Goal: Task Accomplishment & Management: Use online tool/utility

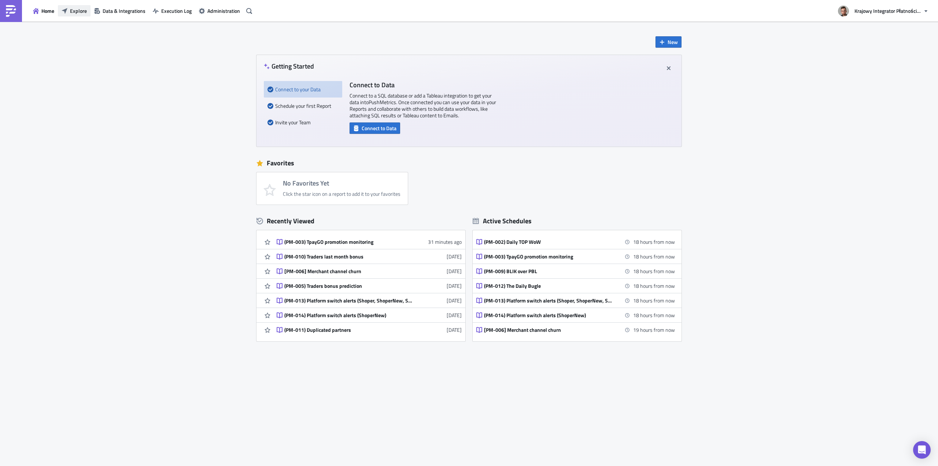
click at [81, 12] on span "Explore" at bounding box center [78, 11] width 17 height 8
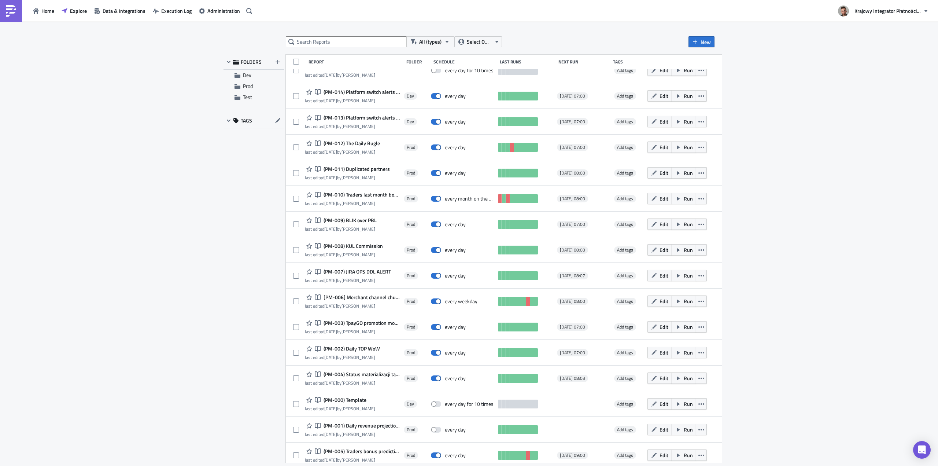
scroll to position [69, 0]
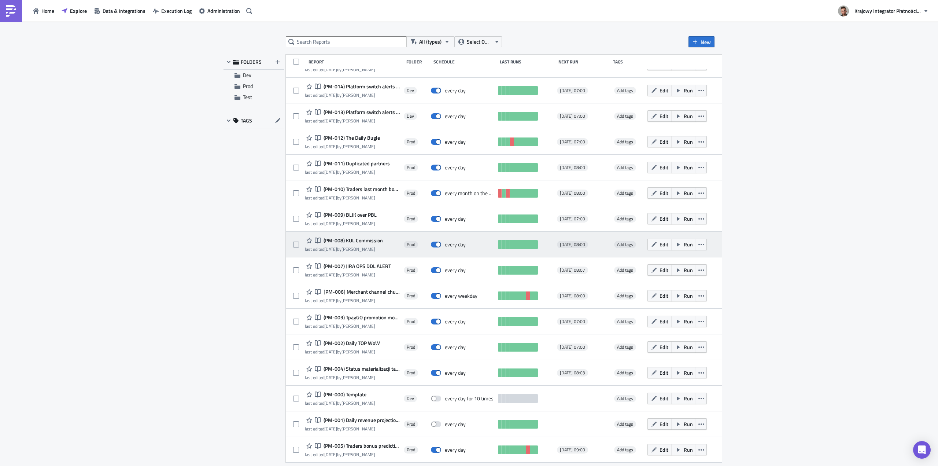
click at [364, 242] on span "(PM-008) KUL Commission" at bounding box center [352, 240] width 61 height 7
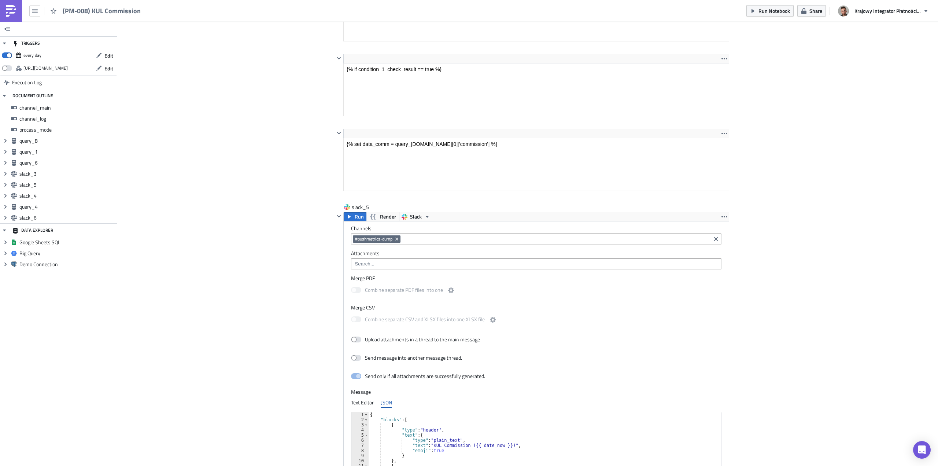
scroll to position [1686, 0]
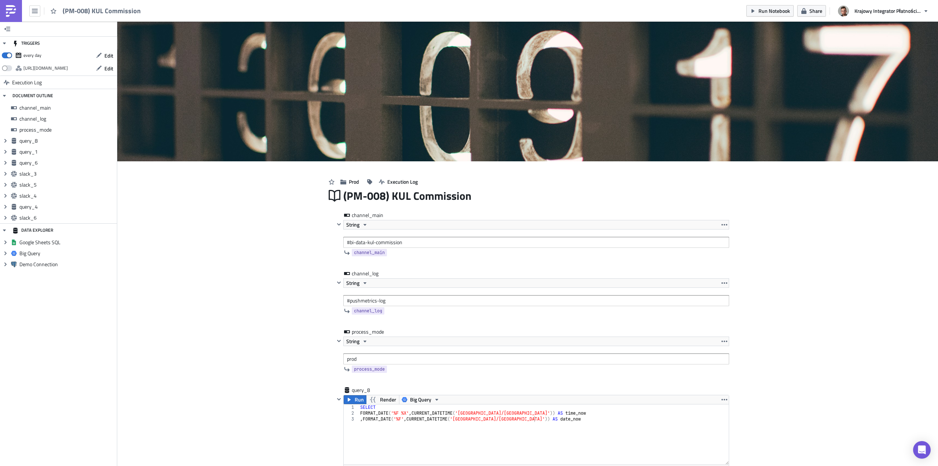
click at [4, 6] on link at bounding box center [11, 11] width 22 height 22
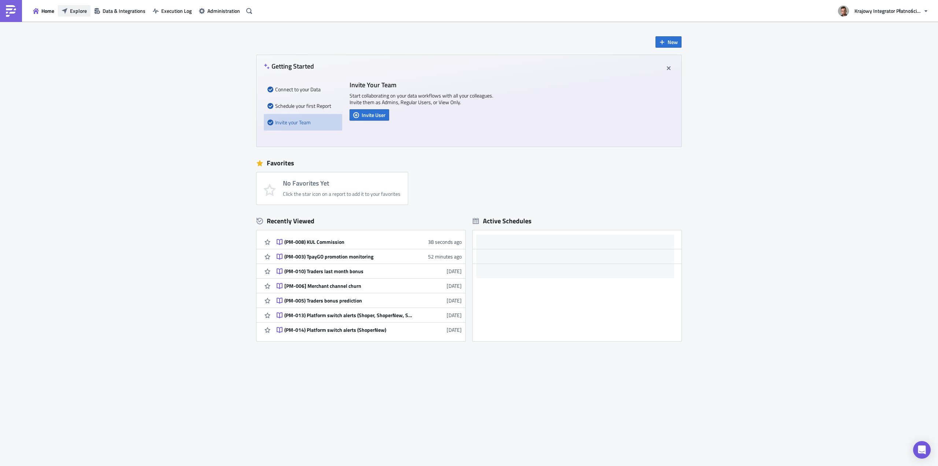
click at [81, 11] on span "Explore" at bounding box center [78, 11] width 17 height 8
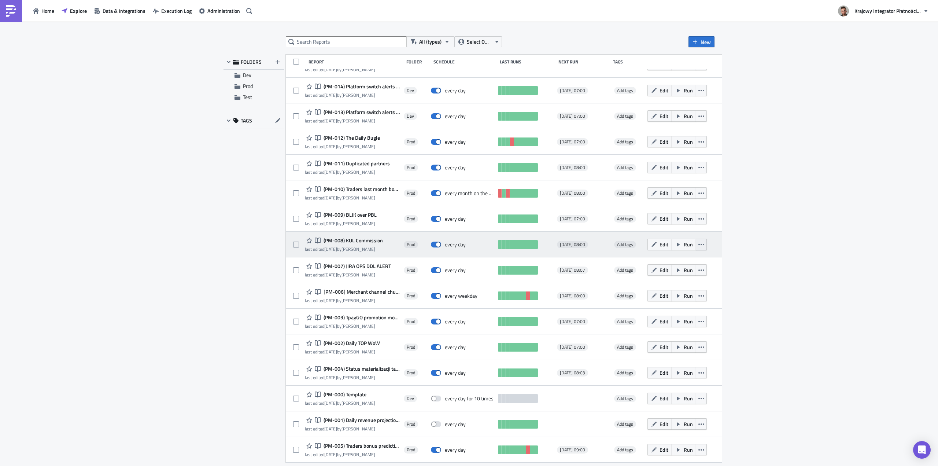
click at [705, 244] on icon "button" at bounding box center [702, 245] width 6 height 6
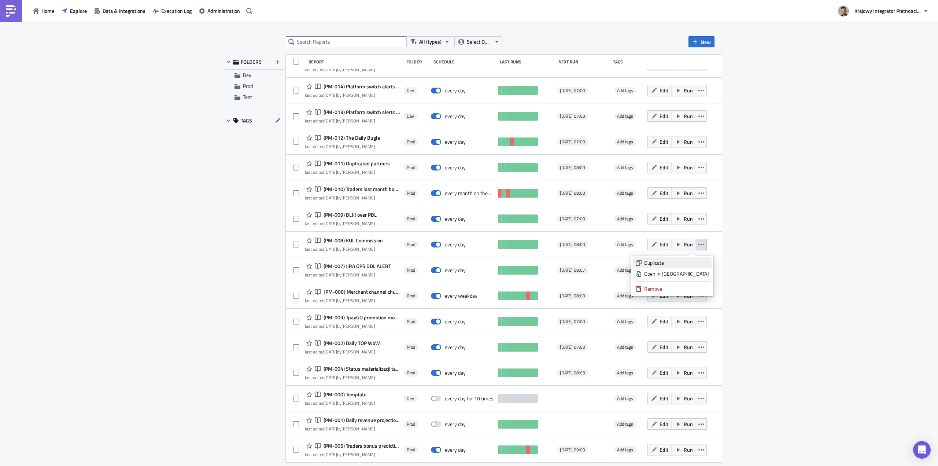
click at [691, 260] on div "Duplicate" at bounding box center [676, 262] width 65 height 7
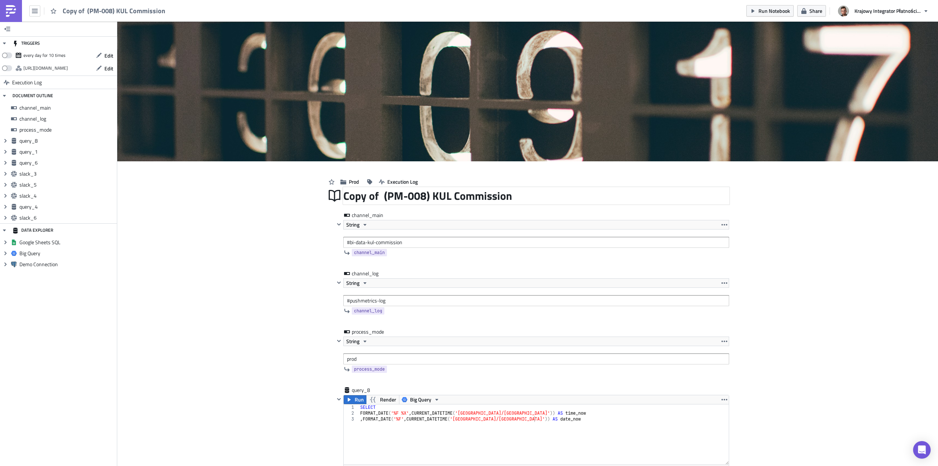
click at [398, 196] on div "Copy of (PM-008) KUL Commission" at bounding box center [536, 195] width 386 height 17
click at [398, 196] on input "Copy of (PM-008) KUL Commission" at bounding box center [428, 196] width 170 height 14
click at [377, 195] on input "Copy of (PM-008) KUL Commission" at bounding box center [428, 196] width 170 height 14
drag, startPoint x: 381, startPoint y: 194, endPoint x: 332, endPoint y: 193, distance: 48.4
click at [332, 193] on div "Copy of (PM-008) KUL Commission Copy of (PM-008) KUL Commission" at bounding box center [527, 195] width 403 height 17
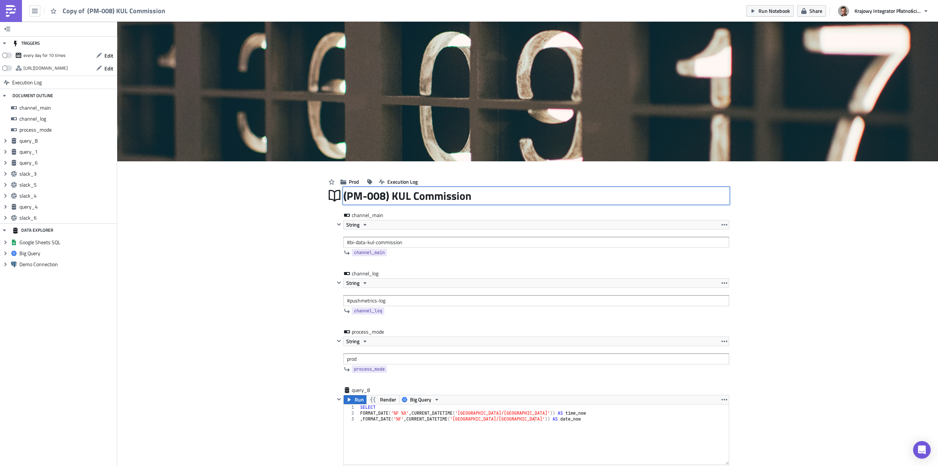
drag, startPoint x: 381, startPoint y: 195, endPoint x: 372, endPoint y: 195, distance: 8.1
click at [372, 195] on input "(PM-008) KUL Commission" at bounding box center [408, 195] width 130 height 15
drag, startPoint x: 390, startPoint y: 194, endPoint x: 494, endPoint y: 194, distance: 103.7
click at [494, 194] on div "(PM-017) KUL Commission (PM-017) KUL Commission" at bounding box center [536, 195] width 386 height 17
type input "(PM-017) Gambling monitoring"
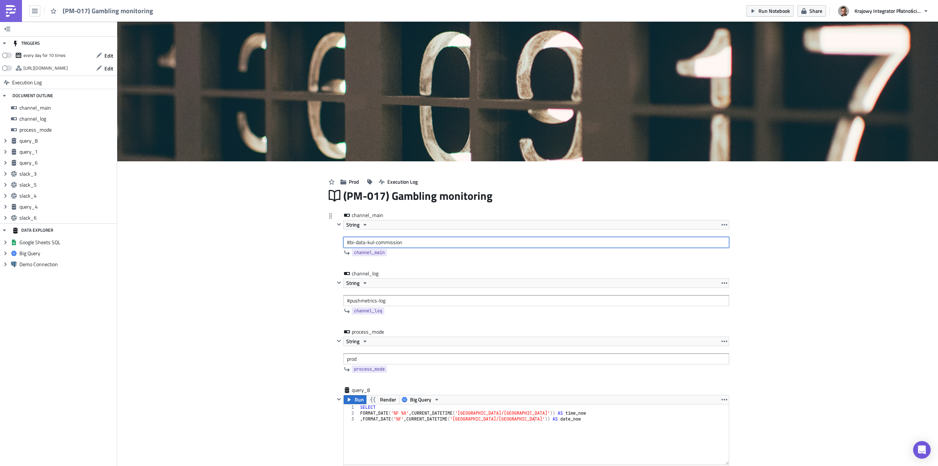
drag, startPoint x: 399, startPoint y: 241, endPoint x: 348, endPoint y: 241, distance: 51.3
click at [348, 241] on input "#bi-data-kul-commission" at bounding box center [536, 242] width 386 height 11
paste input "gambling-monitoring"
type input "#bi-data-gambling-monitoring"
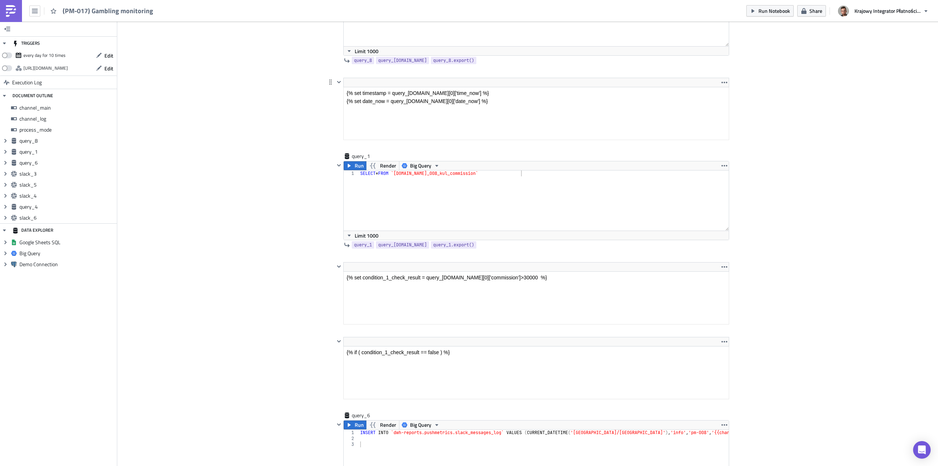
scroll to position [330, 0]
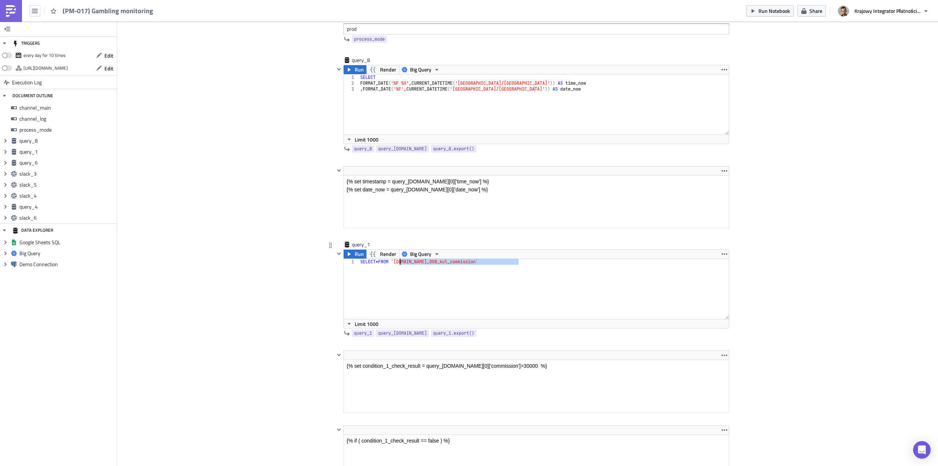
drag, startPoint x: 515, startPoint y: 261, endPoint x: 397, endPoint y: 263, distance: 118.1
click at [397, 263] on div "SELECT * FROM `[DOMAIN_NAME]_008_kul_commission`" at bounding box center [544, 295] width 371 height 72
paste textarea "17_gambling_monitoring"
type textarea "SELECT * FROM `[DOMAIN_NAME]_017_gambling_monitoring`"
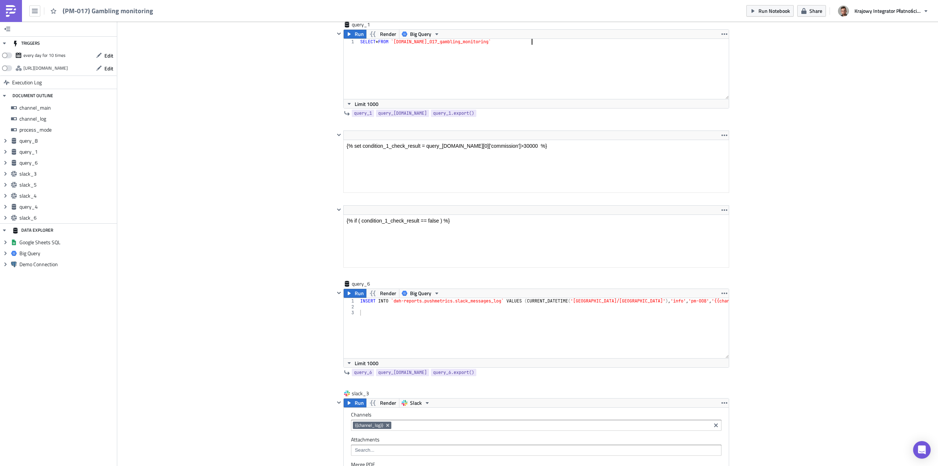
scroll to position [587, 0]
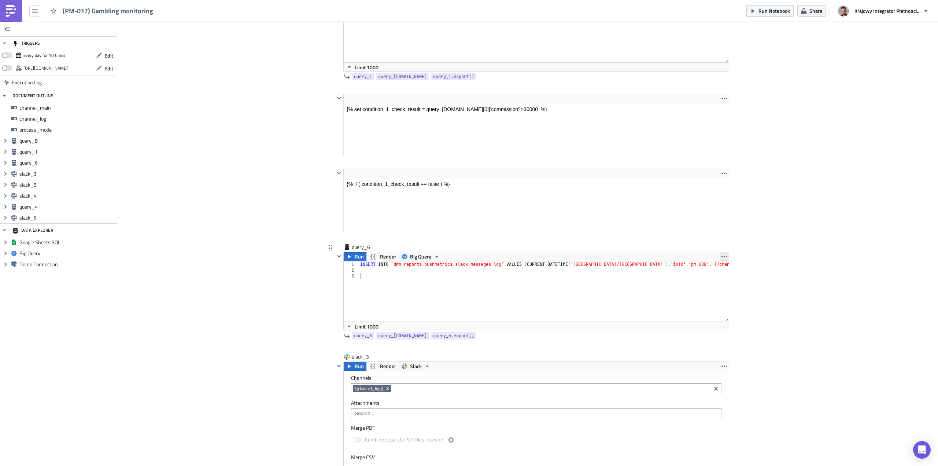
click at [724, 257] on icon "button" at bounding box center [725, 256] width 6 height 1
click at [706, 301] on div "Remove" at bounding box center [726, 299] width 49 height 7
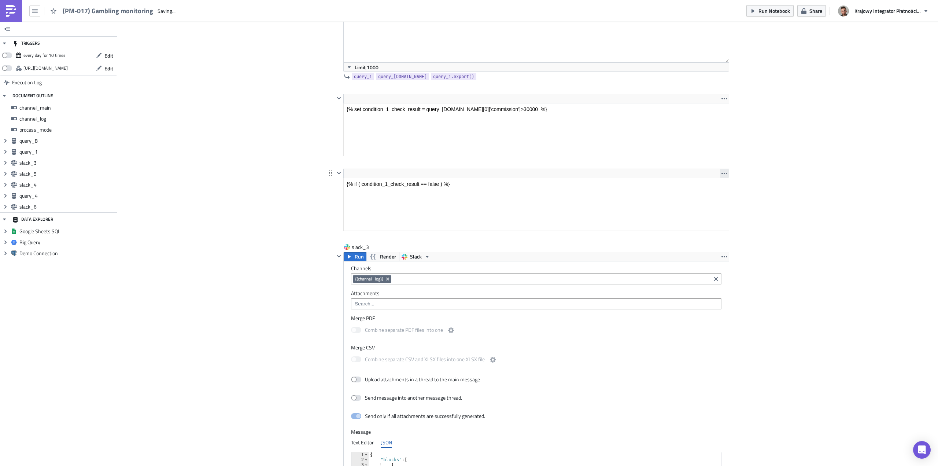
click at [724, 174] on icon "button" at bounding box center [725, 173] width 6 height 1
click at [717, 196] on ul "Remove" at bounding box center [722, 190] width 66 height 15
click at [717, 196] on link "Remove" at bounding box center [722, 190] width 62 height 11
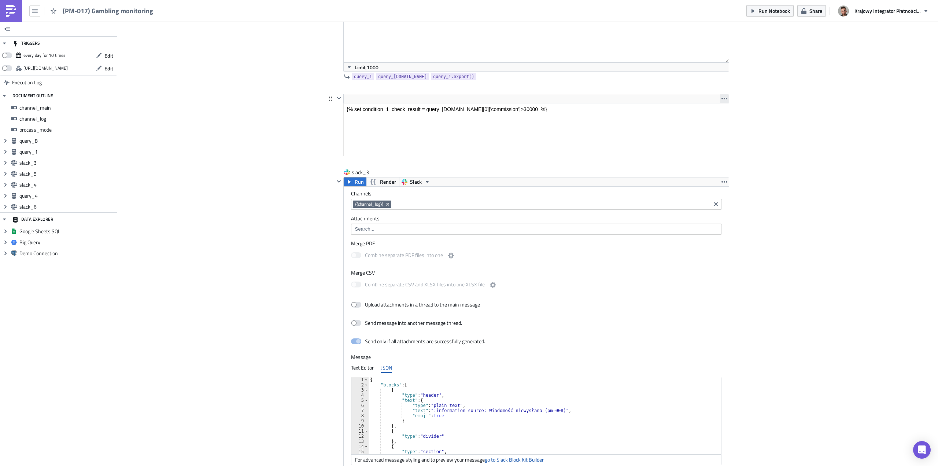
click at [720, 102] on button "button" at bounding box center [724, 98] width 9 height 9
click at [718, 112] on div "Remove" at bounding box center [726, 115] width 49 height 7
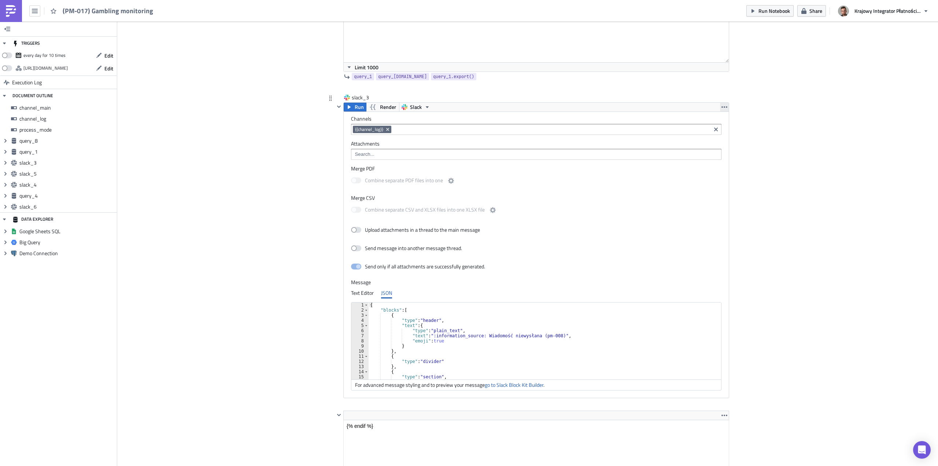
click at [723, 107] on icon "button" at bounding box center [725, 107] width 6 height 6
click at [720, 142] on div "Remove" at bounding box center [726, 139] width 49 height 7
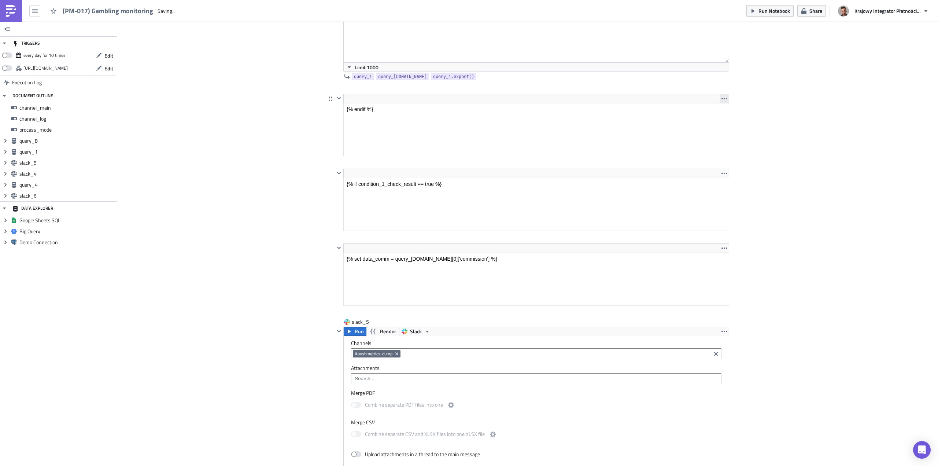
click at [725, 97] on icon "button" at bounding box center [725, 99] width 6 height 6
click at [721, 117] on div "Remove" at bounding box center [726, 115] width 49 height 7
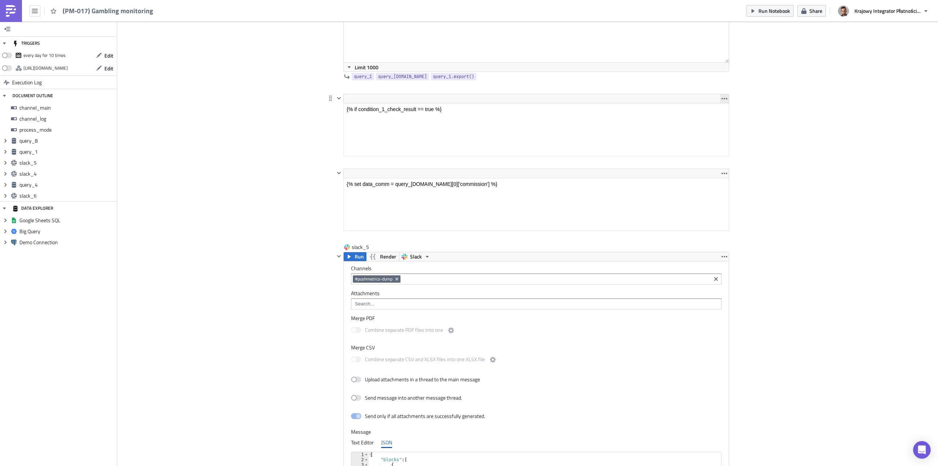
click at [722, 99] on icon "button" at bounding box center [725, 98] width 6 height 1
click at [717, 118] on div "Remove" at bounding box center [726, 115] width 49 height 7
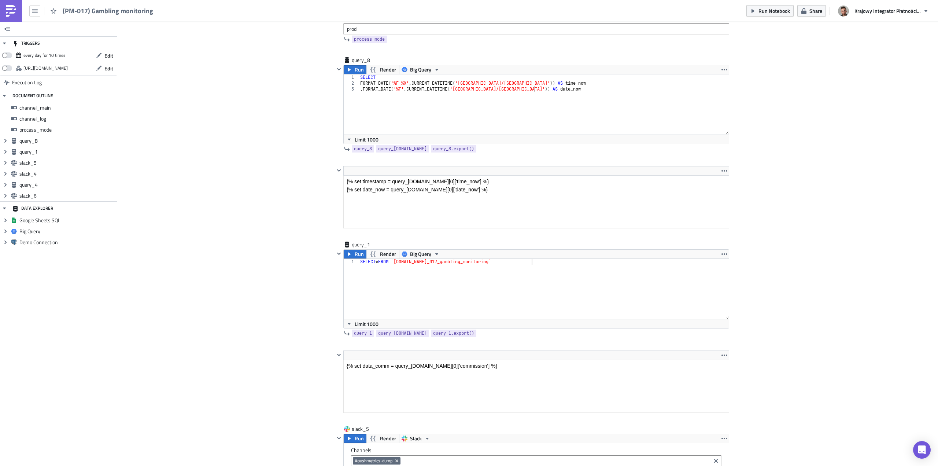
scroll to position [367, 0]
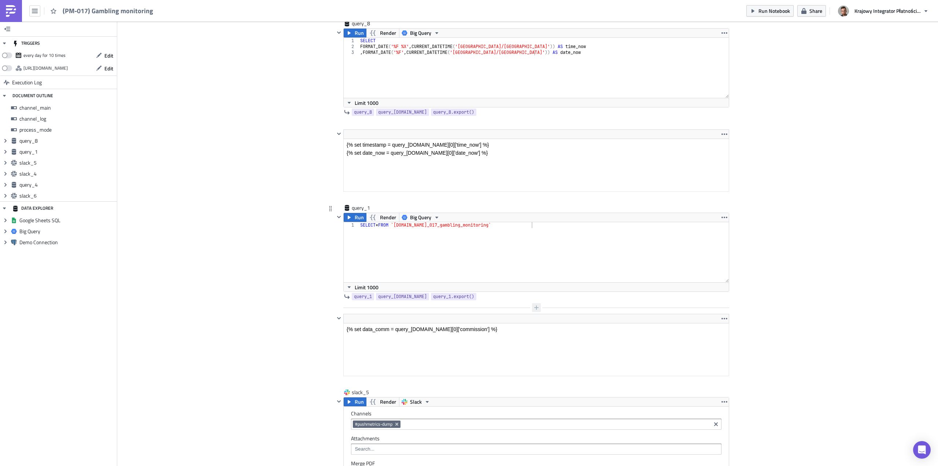
click at [535, 308] on icon "button" at bounding box center [536, 307] width 4 height 4
click at [490, 275] on div "SQL" at bounding box center [495, 274] width 49 height 7
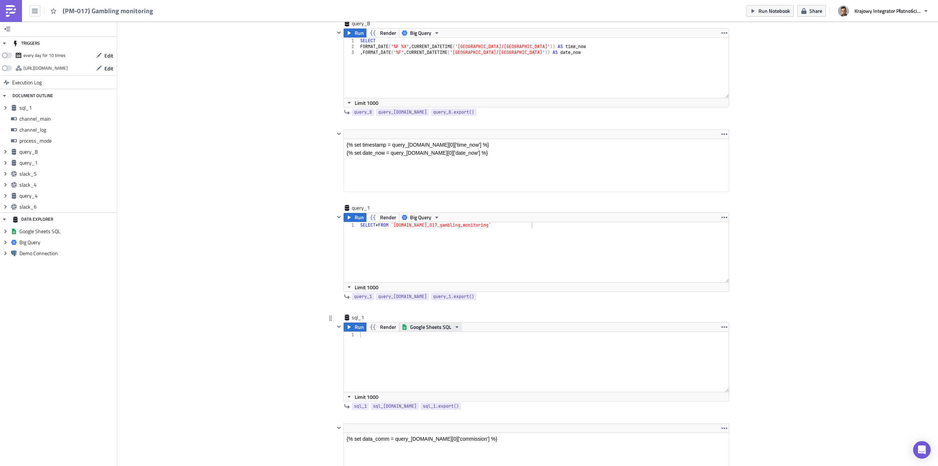
click at [429, 330] on span "Google Sheets SQL" at bounding box center [430, 327] width 41 height 9
click at [438, 351] on div "Big Query" at bounding box center [435, 349] width 52 height 7
click at [434, 330] on icon "button" at bounding box center [437, 327] width 6 height 6
click at [376, 340] on div at bounding box center [544, 368] width 371 height 72
drag, startPoint x: 539, startPoint y: 227, endPoint x: 354, endPoint y: 227, distance: 184.8
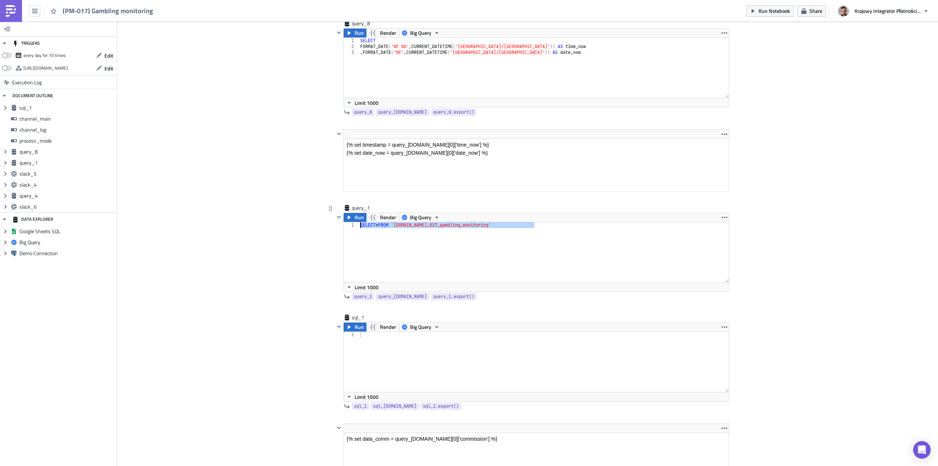
click at [354, 227] on div "SELECT * FROM `[DOMAIN_NAME]_017_gambling_monitoring` 1 SELECT * FROM `[DOMAIN_…" at bounding box center [536, 252] width 385 height 60
click at [384, 341] on div at bounding box center [544, 368] width 371 height 72
paste textarea "SELECT * FROM `[DOMAIN_NAME]_017_gambling_monitoring`"
click at [377, 335] on div "SELECT * FROM `[DOMAIN_NAME]_017_gambling_monitoring`" at bounding box center [544, 368] width 371 height 72
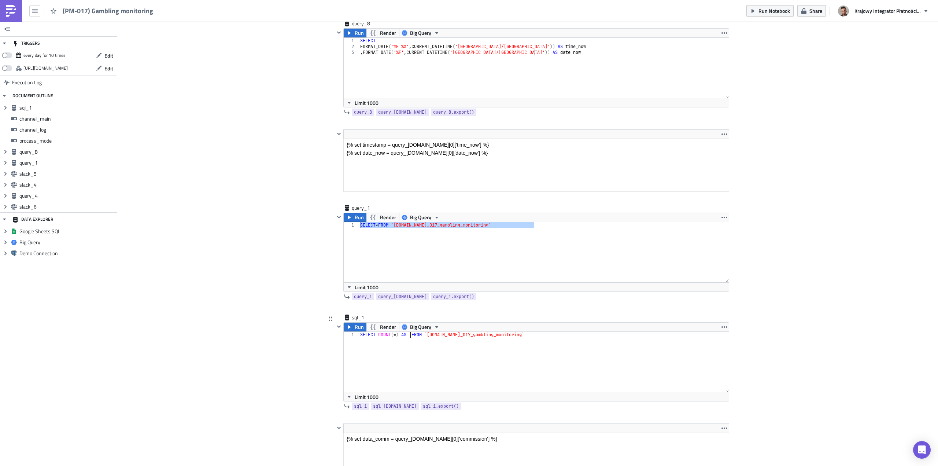
click at [376, 335] on div "SELECT COUNT ( * ) AS FROM `[DOMAIN_NAME]_017_gambling_monitoring`" at bounding box center [544, 368] width 371 height 72
click at [391, 340] on div "SELECT COUNT ( * ) AS FROM `[DOMAIN_NAME]_017_gambling_monitoring`" at bounding box center [544, 368] width 371 height 72
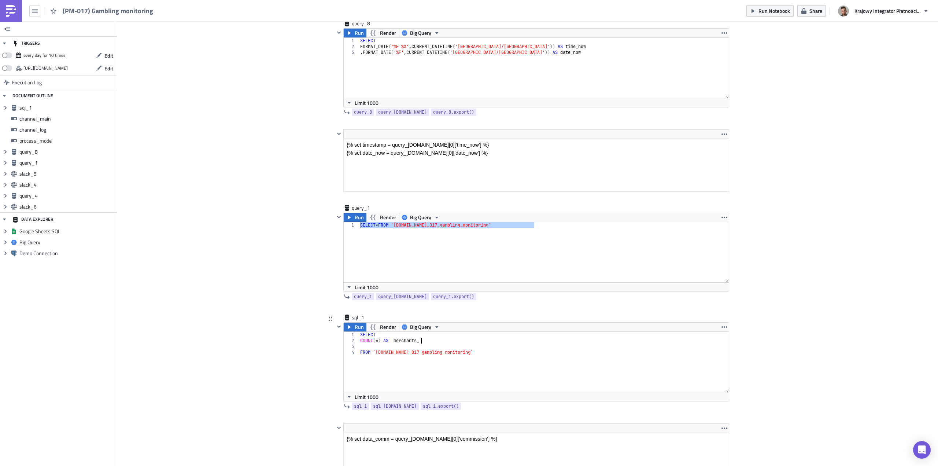
type textarea "COUNT(*) AS merchants"
click at [368, 345] on div "SELECT COUNT ( * ) AS merchants SUM ( ) FROM `[DOMAIN_NAME]_017_gambling_monito…" at bounding box center [544, 368] width 371 height 72
paste textarea "met_gambling_blockade"
click at [434, 348] on div "SELECT COUNT ( * ) AS merchants SUM ( met_gambling_blockade ) FROM `[DOMAIN_NAM…" at bounding box center [544, 368] width 371 height 72
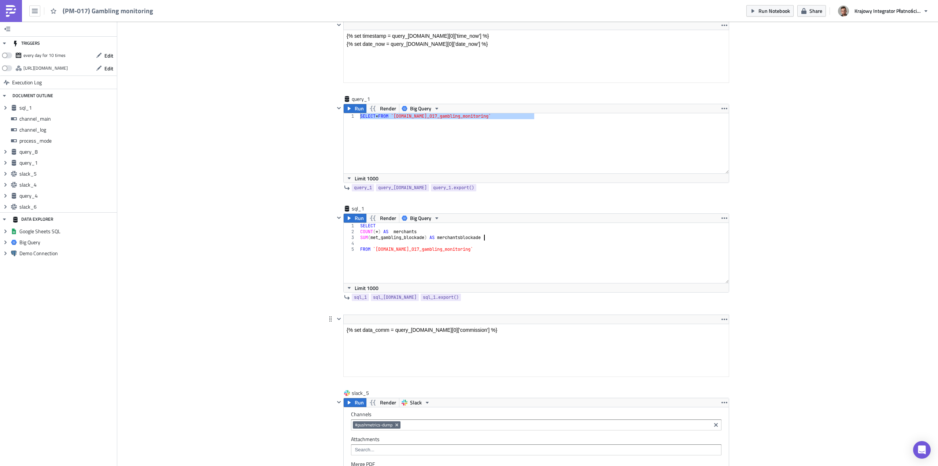
scroll to position [477, 0]
click at [355, 217] on span "Run" at bounding box center [359, 217] width 9 height 9
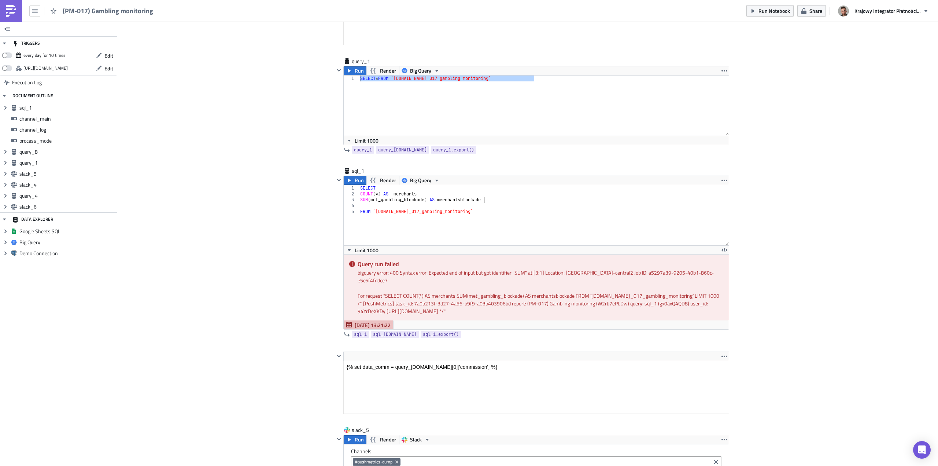
scroll to position [550, 0]
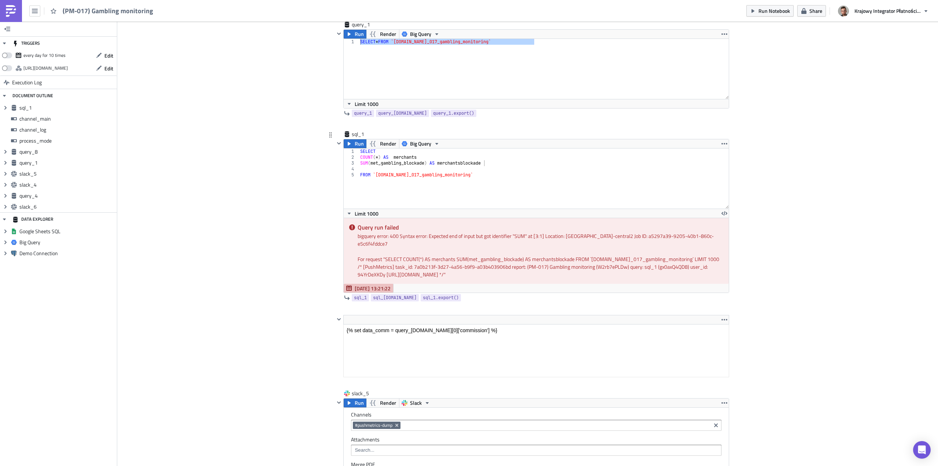
click at [359, 162] on div "SELECT COUNT ( * ) AS merchants SUM ( met_gambling_blockade ) AS merchantsblock…" at bounding box center [544, 184] width 371 height 72
type textarea ",SUM(met_gambling_blockade) AS merchantsblockade"
click at [348, 143] on icon "button" at bounding box center [349, 144] width 3 height 4
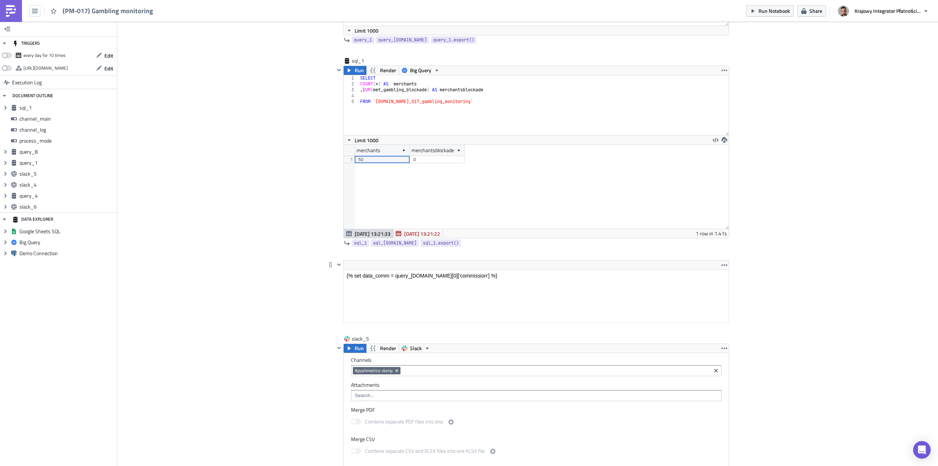
scroll to position [477, 0]
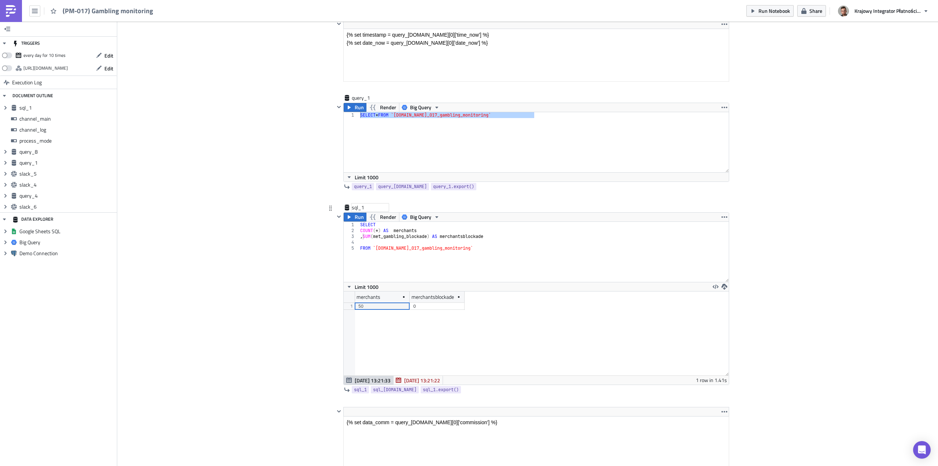
click at [354, 205] on div "sql_1" at bounding box center [370, 207] width 37 height 7
click at [354, 205] on input "sql_1" at bounding box center [370, 207] width 37 height 7
type input "query_2"
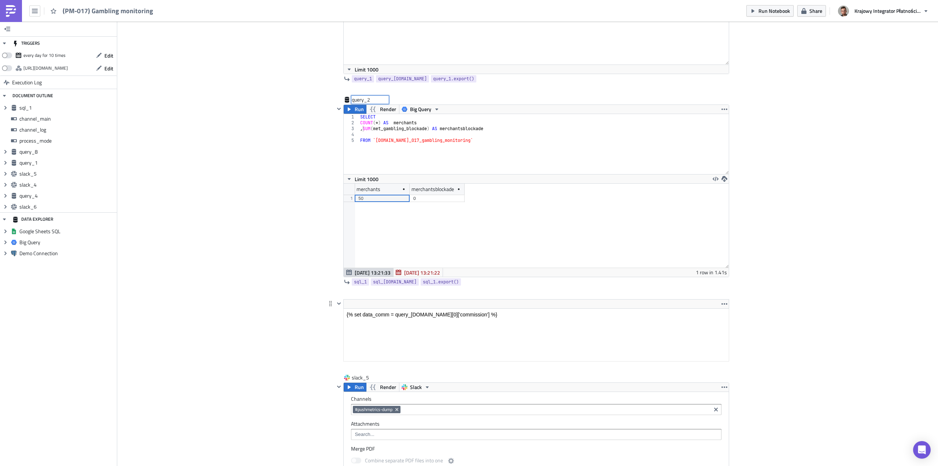
scroll to position [587, 0]
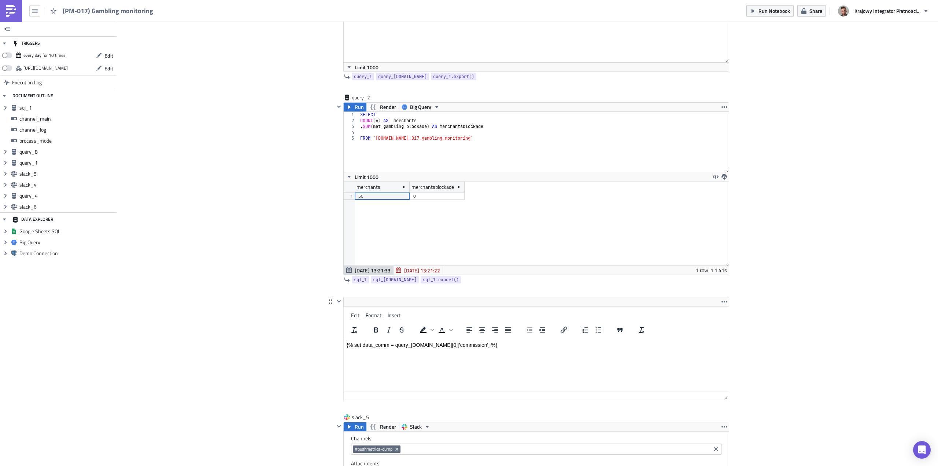
drag, startPoint x: 414, startPoint y: 343, endPoint x: 772, endPoint y: 649, distance: 471.2
click at [414, 339] on html "{% set data_comm = query_[DOMAIN_NAME][0]['commission'] %}" at bounding box center [536, 345] width 385 height 12
drag, startPoint x: 433, startPoint y: 346, endPoint x: 461, endPoint y: 346, distance: 28.2
click at [461, 346] on p "{% set data_comm = query_[DOMAIN_NAME][0]['commission'] %}" at bounding box center [536, 345] width 379 height 6
click at [480, 346] on p "{% set data_comm = query_[DOMAIN_NAME][0][merchants'] %}" at bounding box center [536, 345] width 379 height 6
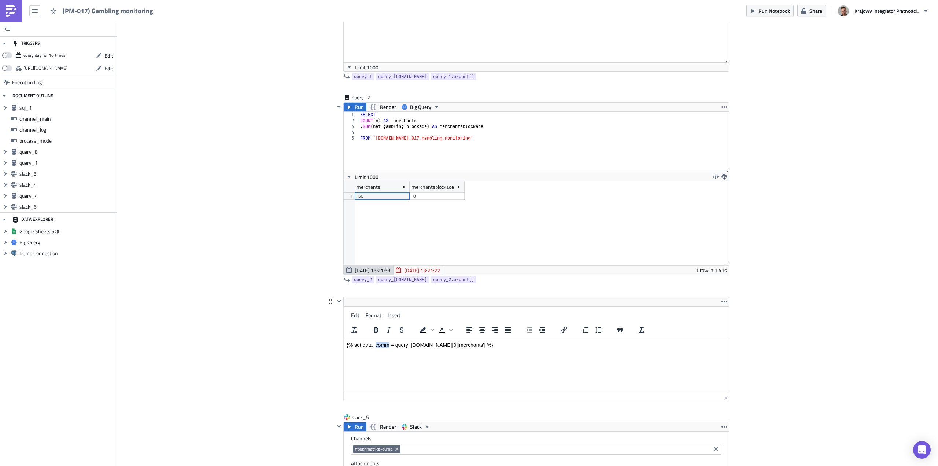
drag, startPoint x: 389, startPoint y: 344, endPoint x: 375, endPoint y: 344, distance: 13.9
click at [375, 344] on p "{% set data_comm = query_[DOMAIN_NAME][0][merchants'] %}" at bounding box center [536, 345] width 379 height 6
click at [476, 343] on p "{% set data_mer = query_[DOMAIN_NAME][0][merchants'] %}" at bounding box center [536, 345] width 379 height 6
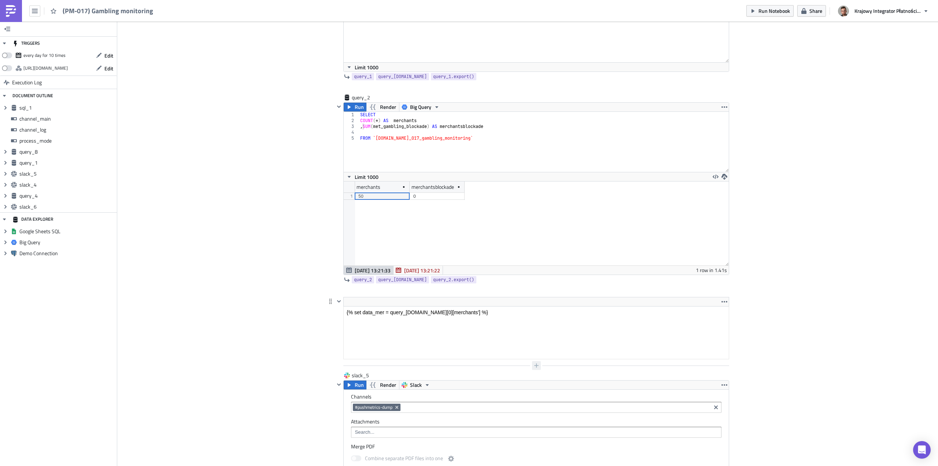
click at [534, 364] on icon "button" at bounding box center [537, 366] width 6 height 6
click at [480, 322] on div "Text" at bounding box center [495, 321] width 49 height 7
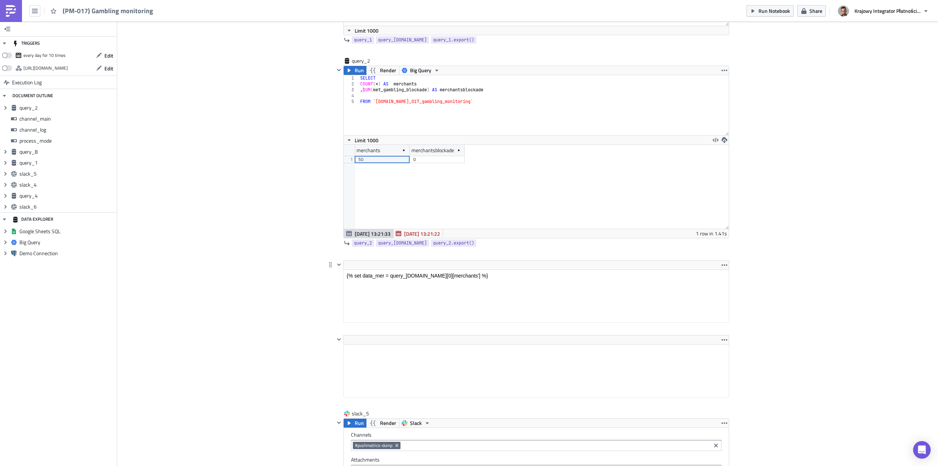
click at [440, 270] on html "{% set data_mer = query_[DOMAIN_NAME][0][merchants'] %}" at bounding box center [536, 276] width 385 height 12
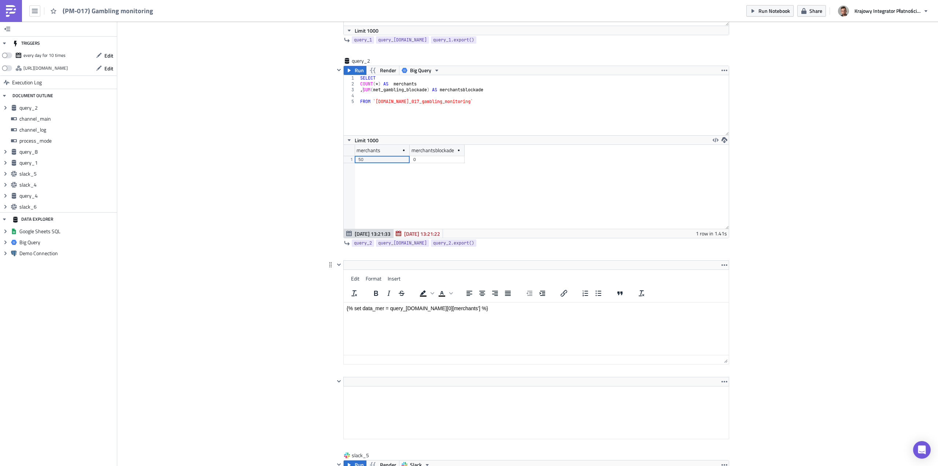
click at [432, 309] on p "{% set data_mer = query_[DOMAIN_NAME][0][merchants'] %}" at bounding box center [536, 308] width 379 height 6
copy p "{% set data_mer = query_[DOMAIN_NAME][0][merchants'] %}"
click at [426, 398] on html at bounding box center [536, 392] width 385 height 12
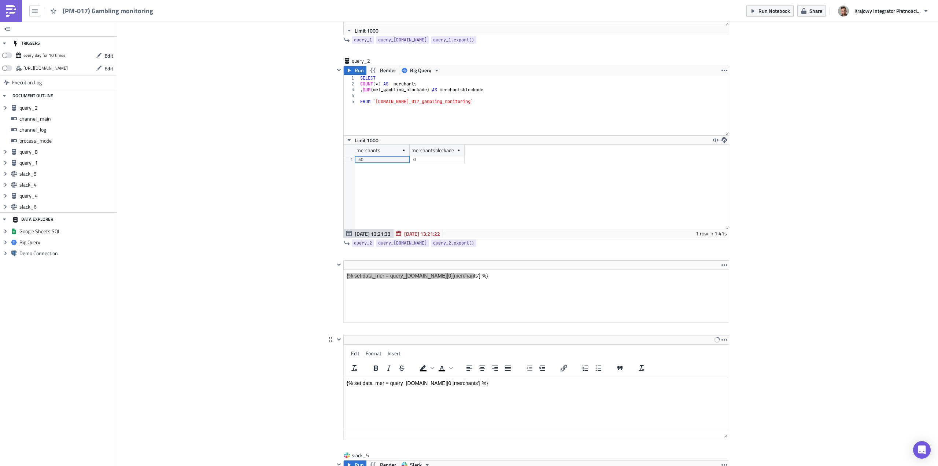
click at [451, 382] on p "{% set data_mer = query_[DOMAIN_NAME][0][merchants'] %}" at bounding box center [536, 383] width 379 height 6
click at [384, 383] on p "{% set data_mer = query_[DOMAIN_NAME][0][merchantsblockade'] %}" at bounding box center [536, 383] width 379 height 6
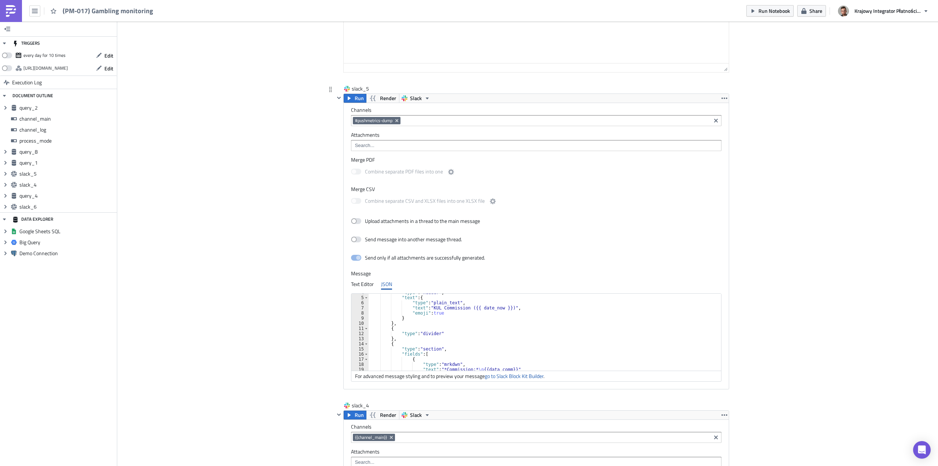
scroll to position [0, 0]
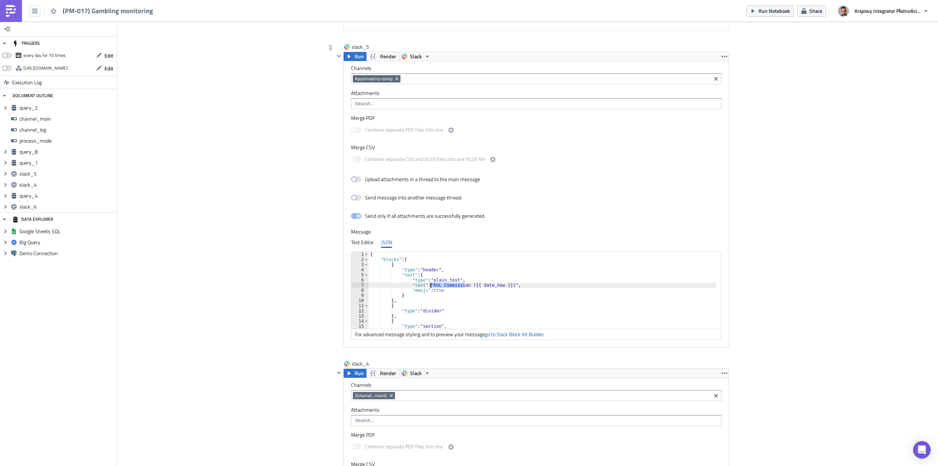
drag, startPoint x: 462, startPoint y: 327, endPoint x: 428, endPoint y: 285, distance: 54.2
click at [428, 285] on div "{ "blocks" : [ { "type" : "header" , "text" : { "type" : "plain_text" , "text" …" at bounding box center [543, 295] width 348 height 87
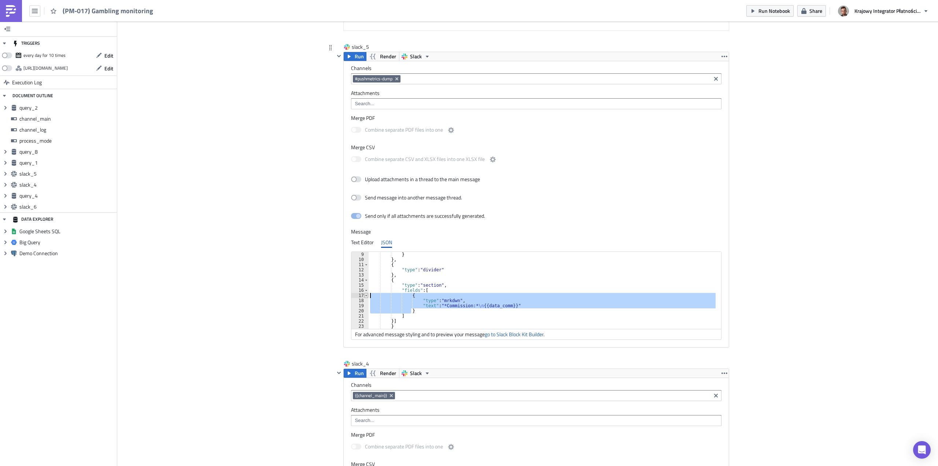
drag, startPoint x: 424, startPoint y: 313, endPoint x: 364, endPoint y: 295, distance: 63.2
click at [364, 295] on div ""text": "Gambling monitoring ({{ date_now }})", 9 10 11 12 13 14 15 16 17 18 19…" at bounding box center [537, 290] width 370 height 77
click at [416, 311] on div "} } , { "type" : "divider" } , { "type" : "section" , "fields" : [ { "type" : "…" at bounding box center [542, 290] width 347 height 77
type textarea "}"
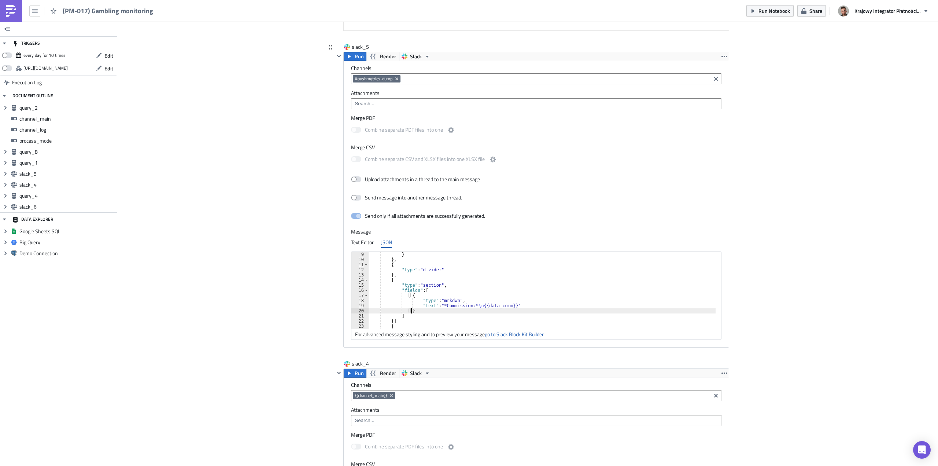
scroll to position [0, 6]
paste textarea "}"
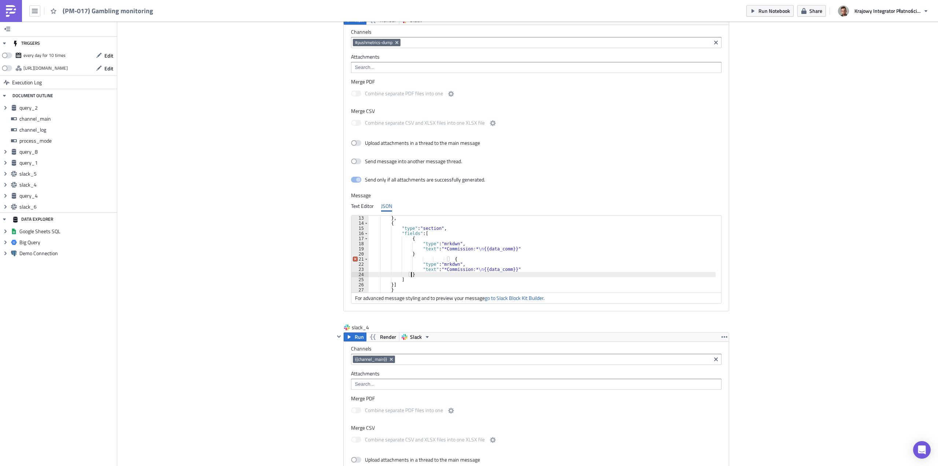
scroll to position [1026, 0]
click at [405, 254] on div "} , { "type" : "section" , "fields" : [ { "type" : "mrkdwn" , "text" : "*Commis…" at bounding box center [543, 258] width 348 height 87
click at [442, 260] on div "} , { "type" : "section" , "fields" : [ { "type" : "mrkdwn" , "text" : "*Commis…" at bounding box center [543, 258] width 348 height 87
drag, startPoint x: 444, startPoint y: 259, endPoint x: 407, endPoint y: 257, distance: 37.1
click at [407, 257] on div "} , { "type" : "section" , "fields" : [ { "type" : "mrkdwn" , "text" : "*Commis…" at bounding box center [543, 258] width 348 height 87
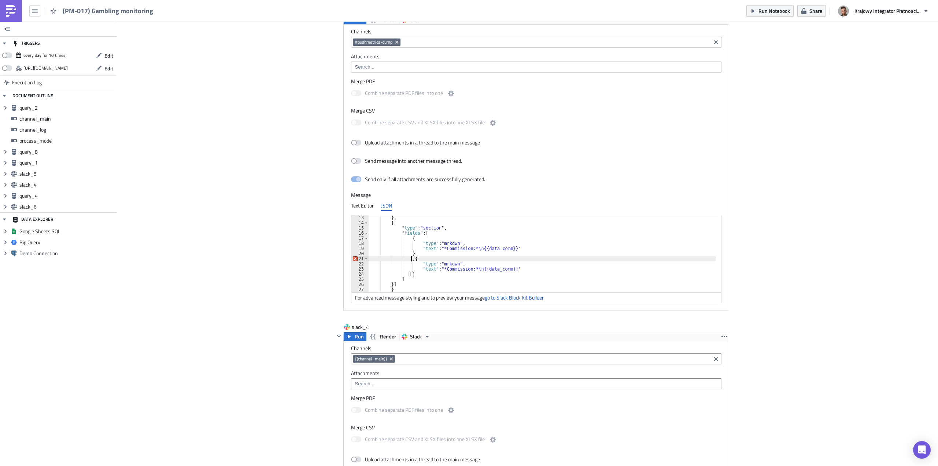
scroll to position [0, 6]
drag, startPoint x: 464, startPoint y: 249, endPoint x: 440, endPoint y: 247, distance: 23.9
click at [440, 247] on div "} , { "type" : "section" , "fields" : [ { "type" : "mrkdwn" , "text" : "*Commis…" at bounding box center [543, 258] width 348 height 87
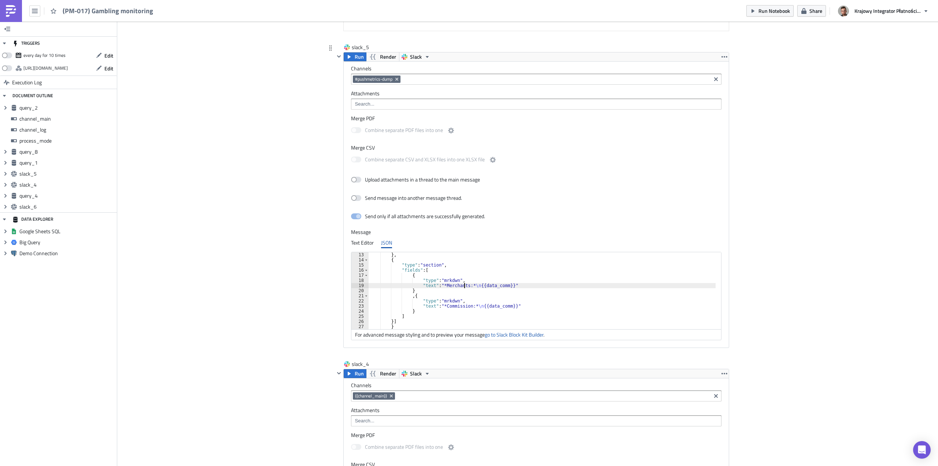
scroll to position [990, 0]
drag, startPoint x: 498, startPoint y: 286, endPoint x: 488, endPoint y: 284, distance: 9.7
click at [488, 284] on div "} , { "type" : "section" , "fields" : [ { "type" : "mrkdwn" , "text" : "*Mercha…" at bounding box center [543, 295] width 348 height 87
drag, startPoint x: 501, startPoint y: 305, endPoint x: 490, endPoint y: 305, distance: 11.0
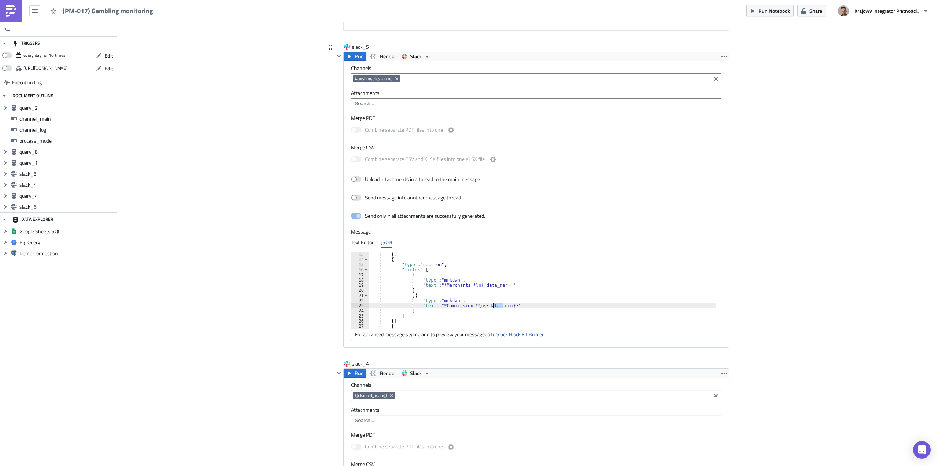
click at [490, 305] on div "} , { "type" : "section" , "fields" : [ { "type" : "mrkdwn" , "text" : "*Mercha…" at bounding box center [543, 295] width 348 height 87
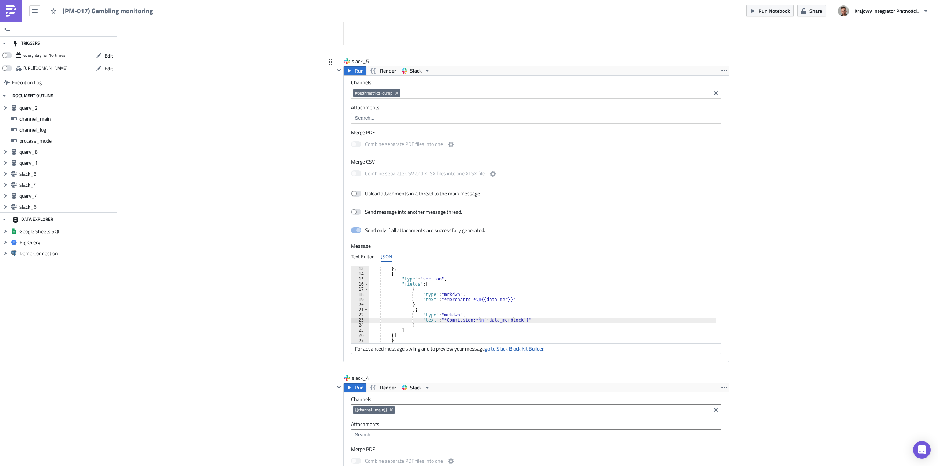
scroll to position [990, 0]
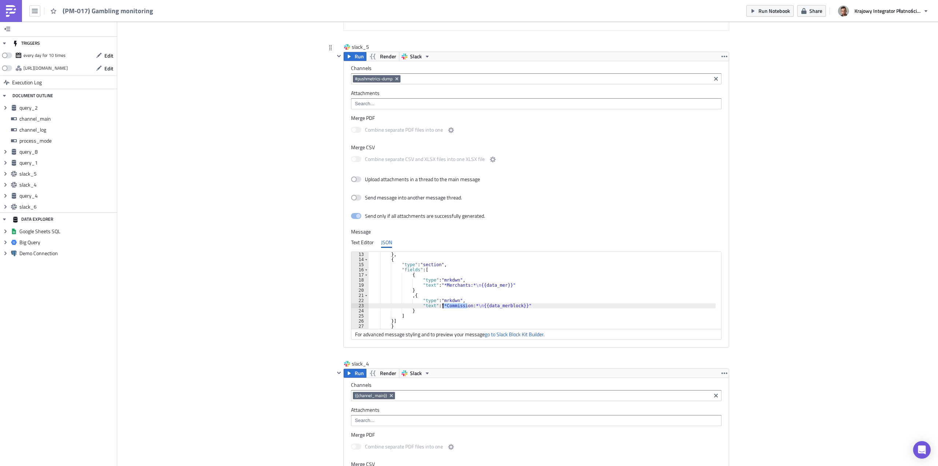
drag, startPoint x: 464, startPoint y: 305, endPoint x: 440, endPoint y: 307, distance: 23.9
click at [440, 307] on div "} , { "type" : "section" , "fields" : [ { "type" : "mrkdwn" , "text" : "*Mercha…" at bounding box center [543, 295] width 348 height 87
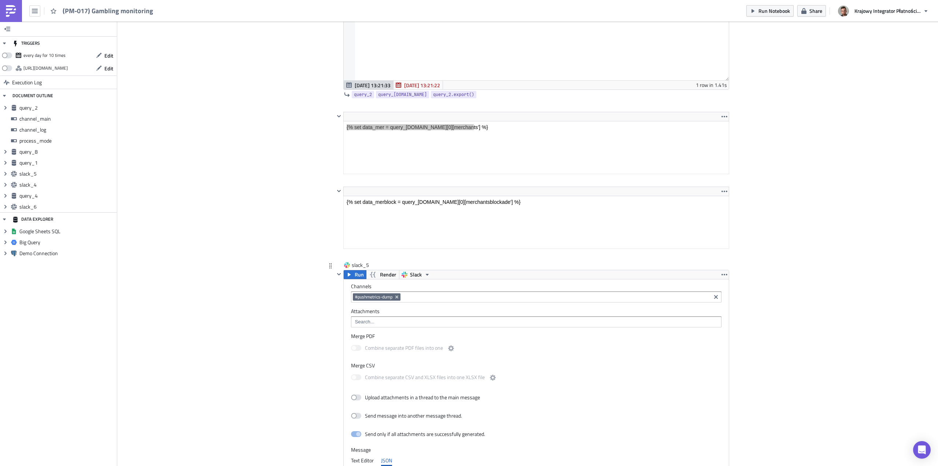
scroll to position [770, 0]
click at [479, 322] on input at bounding box center [536, 323] width 366 height 7
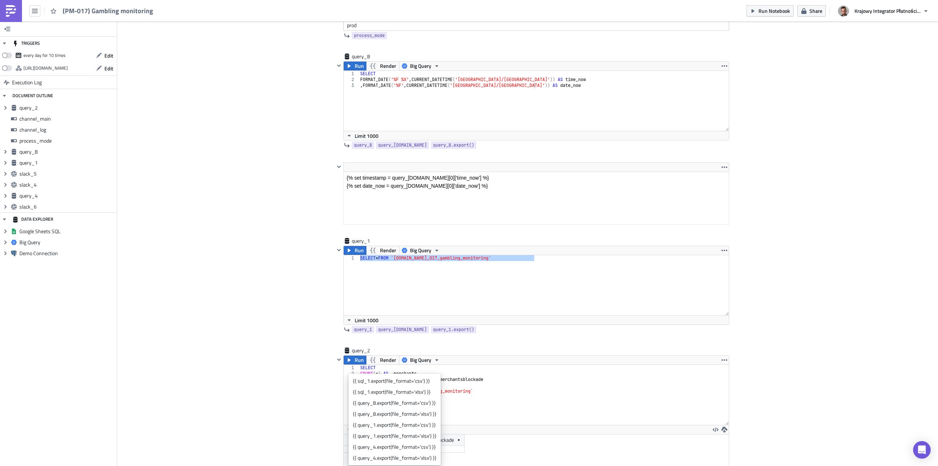
scroll to position [293, 0]
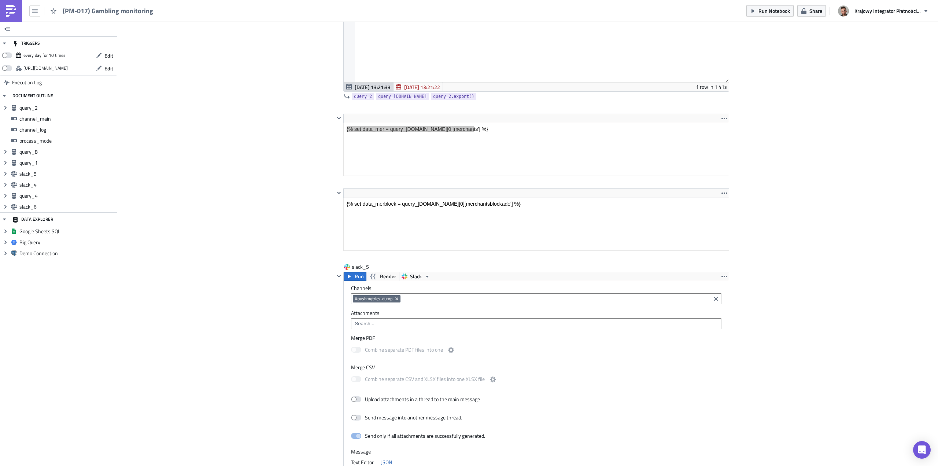
scroll to position [807, 0]
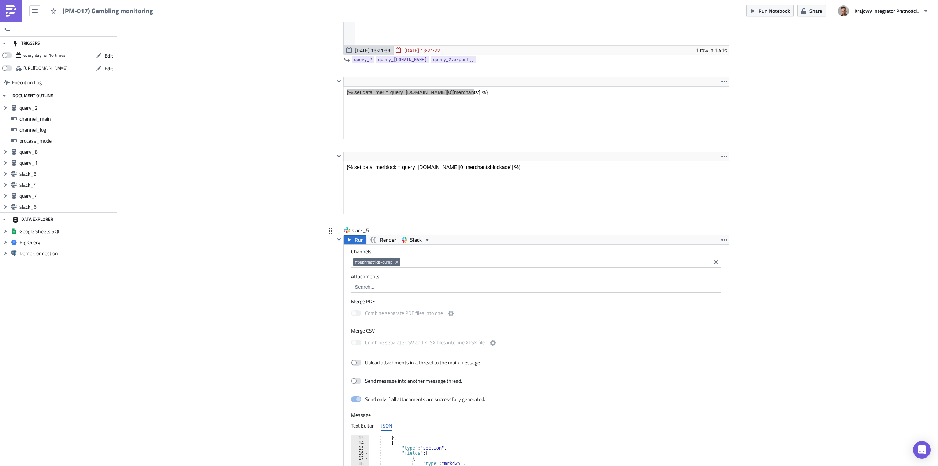
click at [378, 286] on input at bounding box center [536, 286] width 366 height 7
click at [398, 341] on div "{{ query_1.export(file_format='csv') }}" at bounding box center [395, 343] width 84 height 7
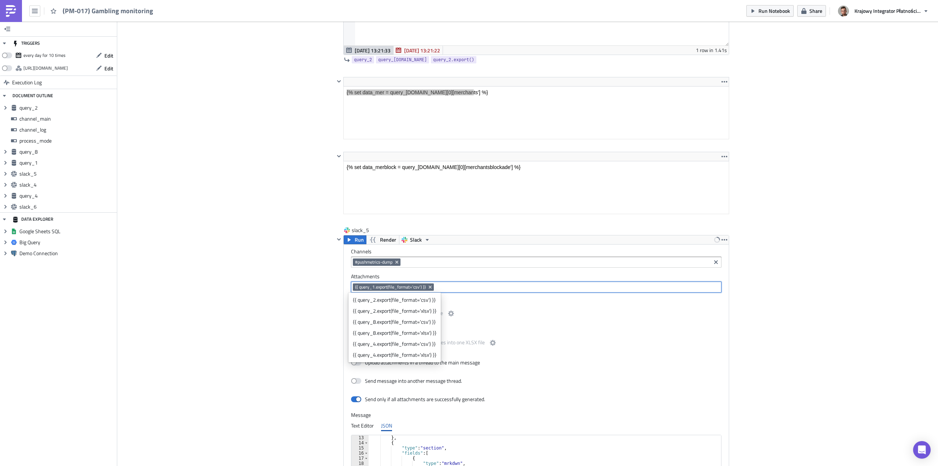
click at [265, 285] on div "Cover Image Prod Execution Log (PM-017) Gambling monitoring channel_main String…" at bounding box center [527, 313] width 821 height 2196
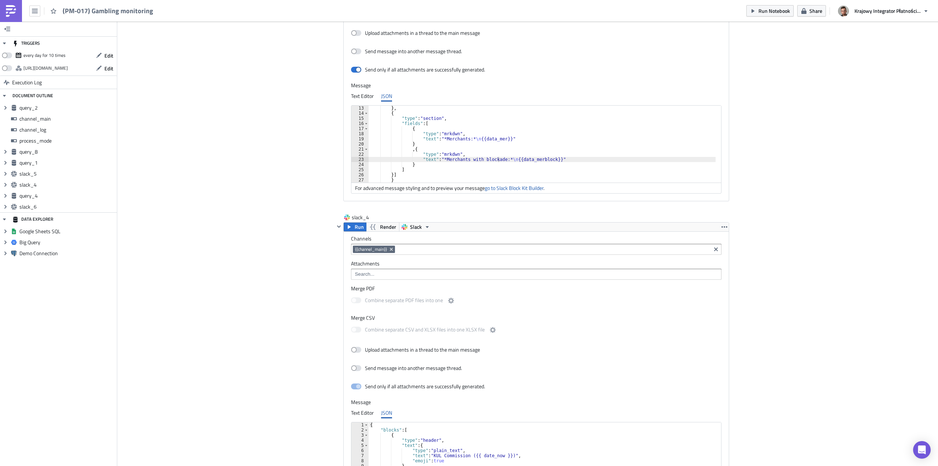
scroll to position [1136, 0]
click at [487, 166] on div "} , { "type" : "section" , "fields" : [ { "type" : "mrkdwn" , "text" : "*Mercha…" at bounding box center [543, 148] width 348 height 87
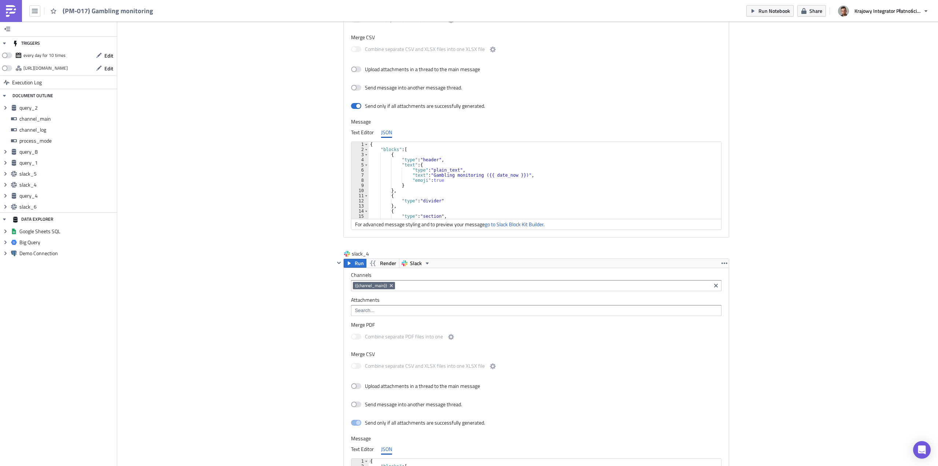
type textarea "}] }"
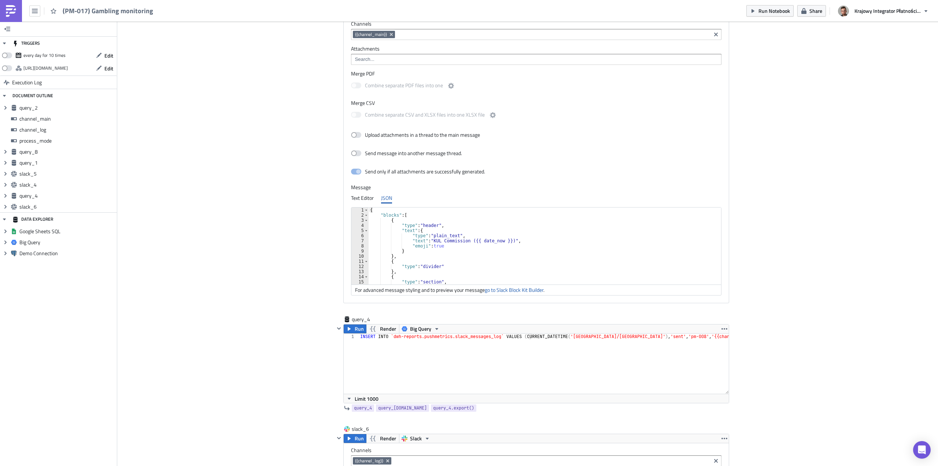
scroll to position [1356, 0]
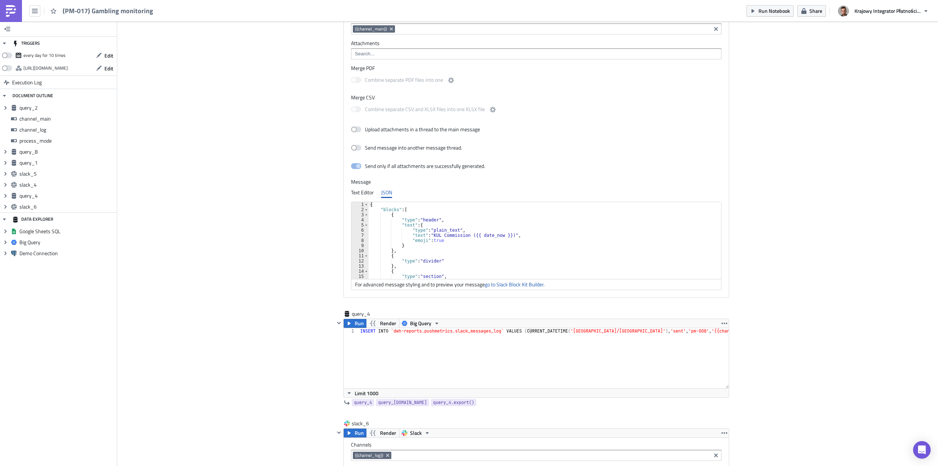
click at [443, 244] on div "{ "blocks" : [ { "type" : "header" , "text" : { "type" : "plain_text" , "text" …" at bounding box center [543, 245] width 348 height 87
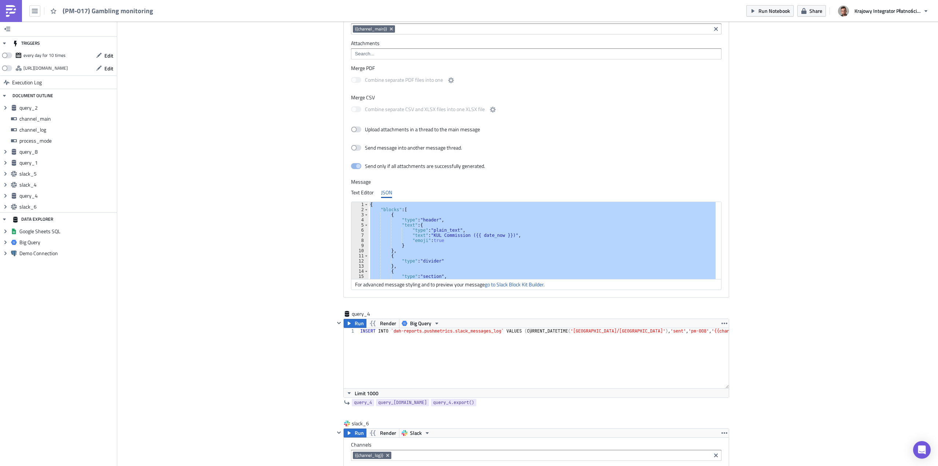
paste textarea
type textarea "}"
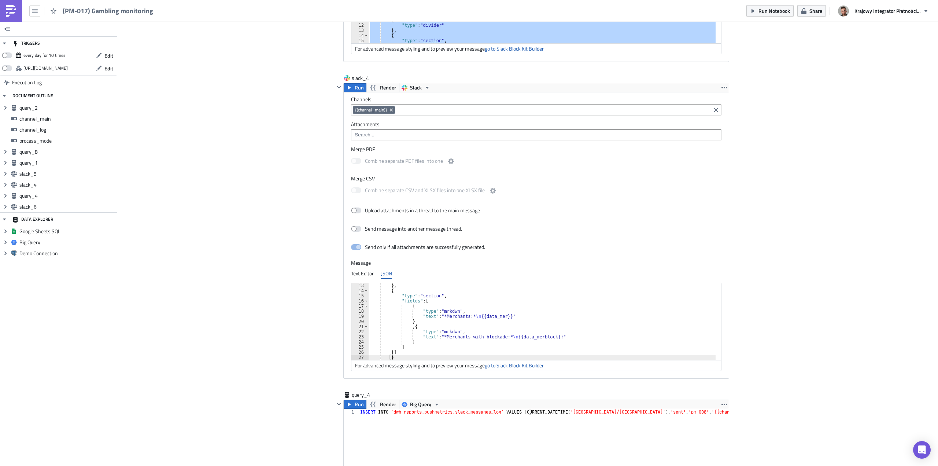
scroll to position [1246, 0]
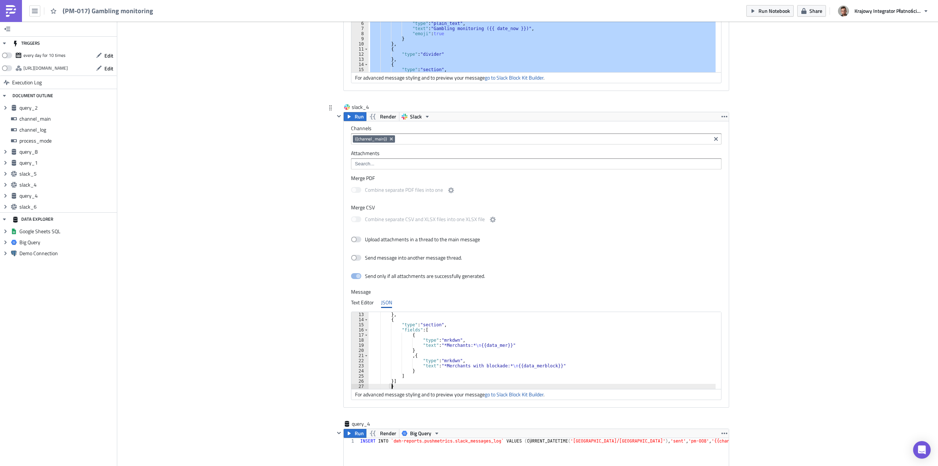
click at [380, 166] on input at bounding box center [536, 163] width 366 height 7
click at [420, 221] on div "{{ query_1.export(file_format='csv') }}" at bounding box center [395, 220] width 84 height 7
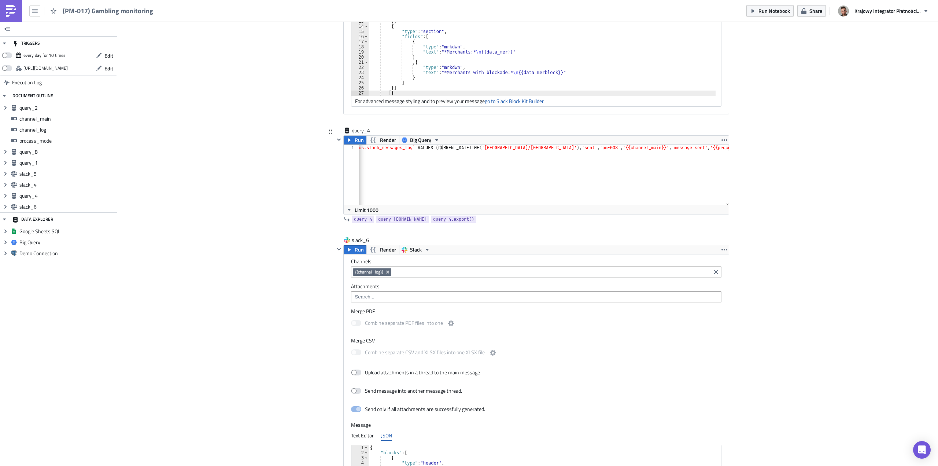
scroll to position [0, 89]
click at [572, 147] on div "INSERT INTO `dwh-reports.pushmetrics.slack_messages_log` VALUES ( CURRENT_DATET…" at bounding box center [499, 178] width 459 height 66
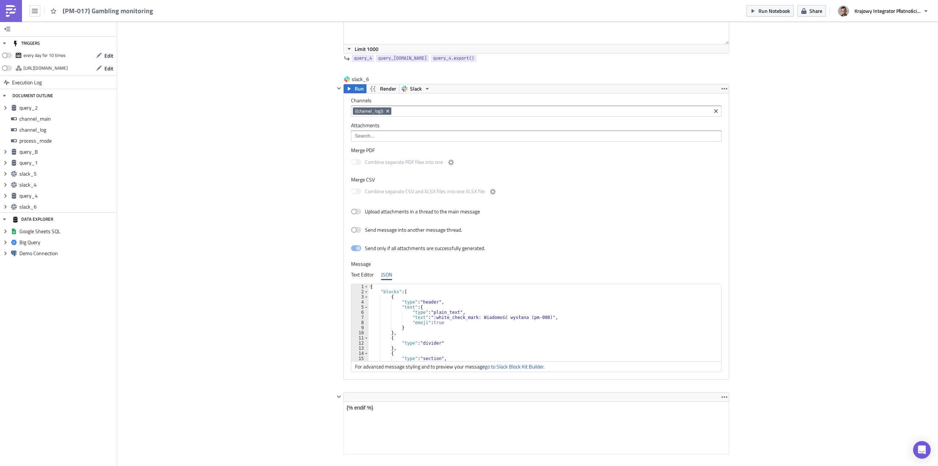
scroll to position [1723, 0]
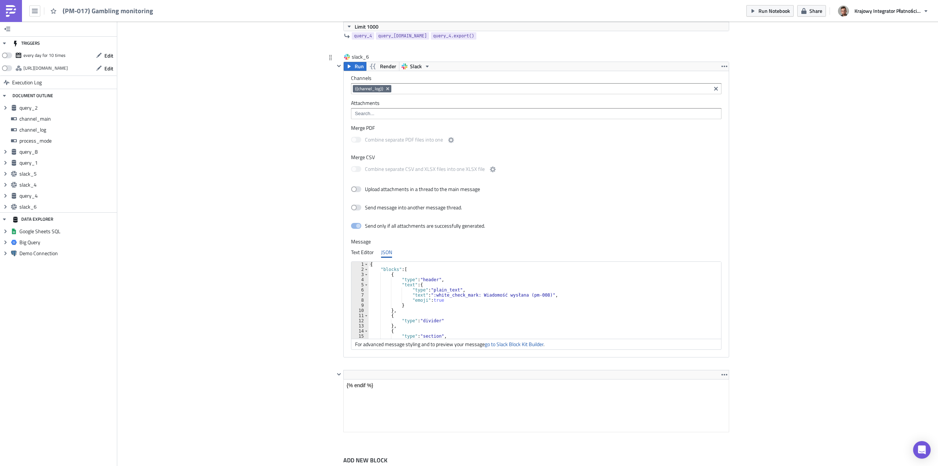
type textarea "INSERT INTO `dwh-reports.pushmetrics.slack_messages_log` VALUES (CURRENT_DATETI…"
click at [534, 295] on div "{ "blocks" : [ { "type" : "header" , "text" : { "type" : "plain_text" , "text" …" at bounding box center [543, 305] width 348 height 87
click at [475, 291] on div ""type" : "mrkdwn" } , "fields" : [ { "type" : "mrkdwn" , "text" : "*Proces* \n …" at bounding box center [543, 304] width 348 height 87
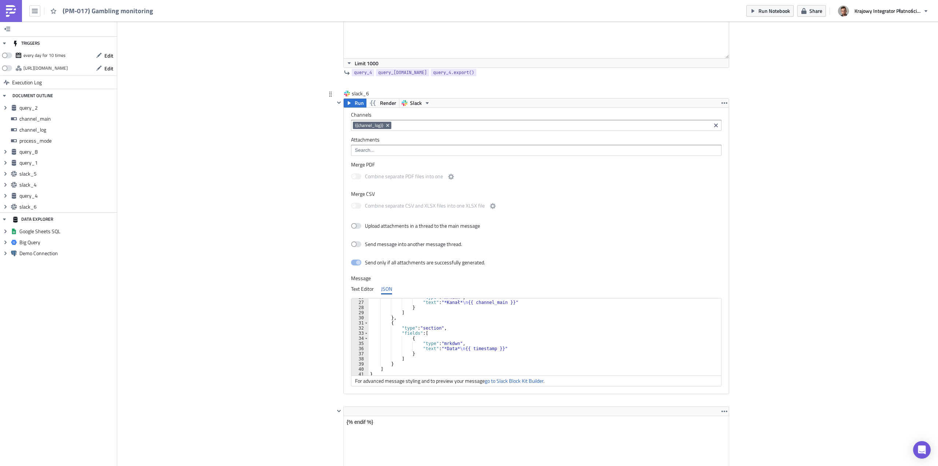
scroll to position [133, 0]
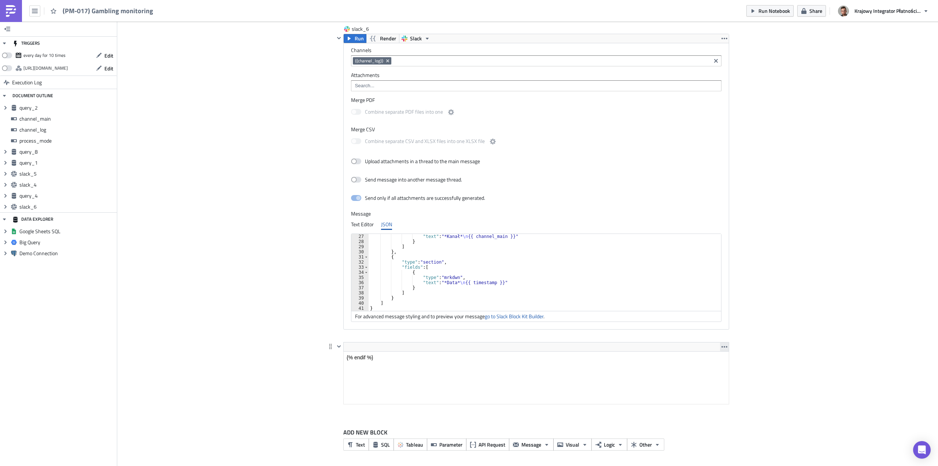
type textarea ""text": "*Proces*\npm-017""
click at [723, 346] on icon "button" at bounding box center [725, 347] width 6 height 6
click at [720, 366] on div "Remove" at bounding box center [726, 363] width 49 height 7
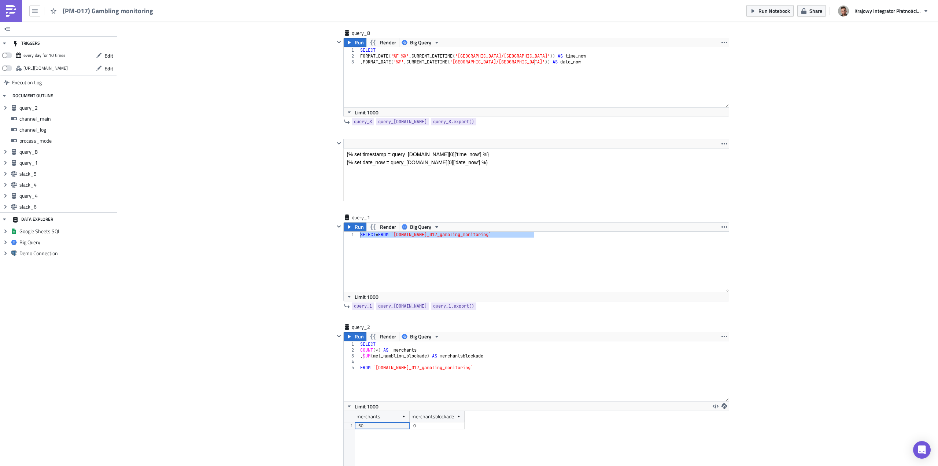
scroll to position [367, 0]
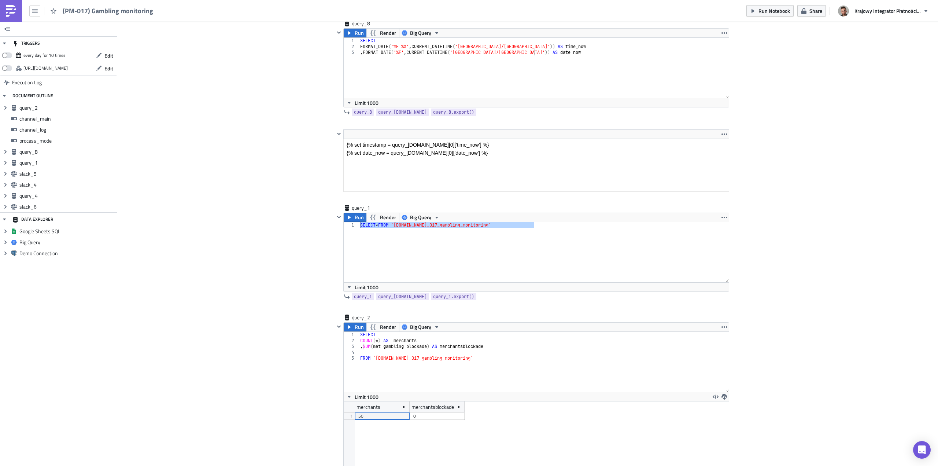
click at [634, 247] on div "SELECT * FROM `[DOMAIN_NAME]_017_gambling_monitoring`" at bounding box center [544, 252] width 370 height 60
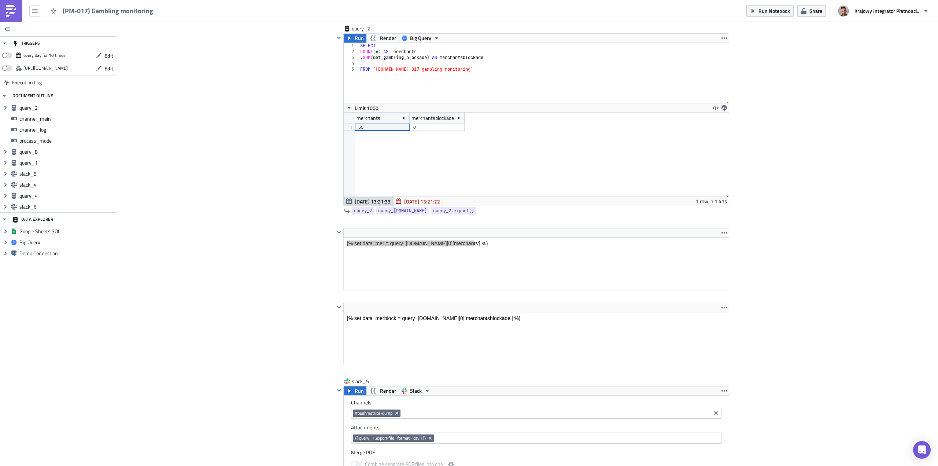
scroll to position [660, 0]
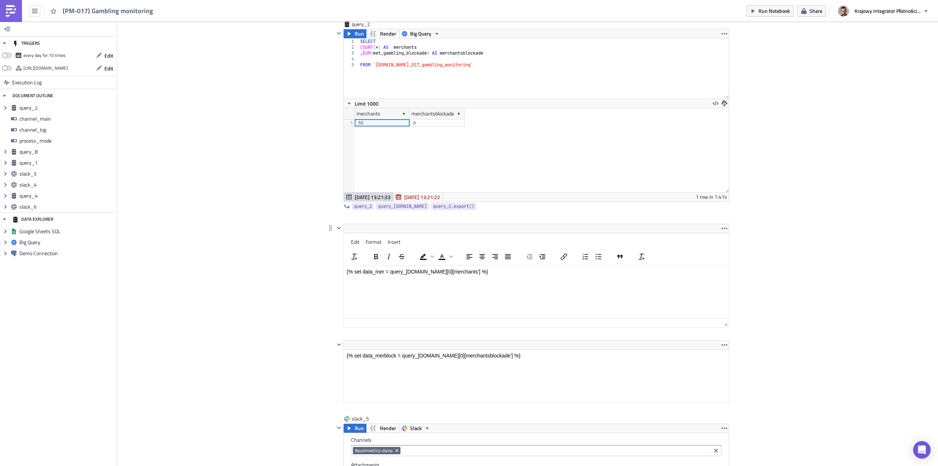
click at [537, 266] on html "{% set data_mer = query_[DOMAIN_NAME][0][merchants'] %}" at bounding box center [536, 272] width 385 height 12
click at [818, 240] on div "Cover Image Prod Execution Log (PM-017) Gambling monitoring channel_main String…" at bounding box center [527, 443] width 821 height 2163
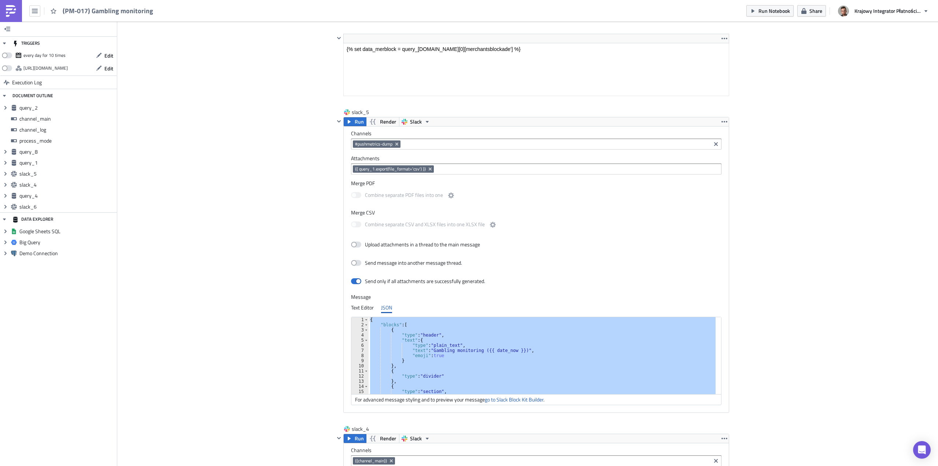
scroll to position [953, 0]
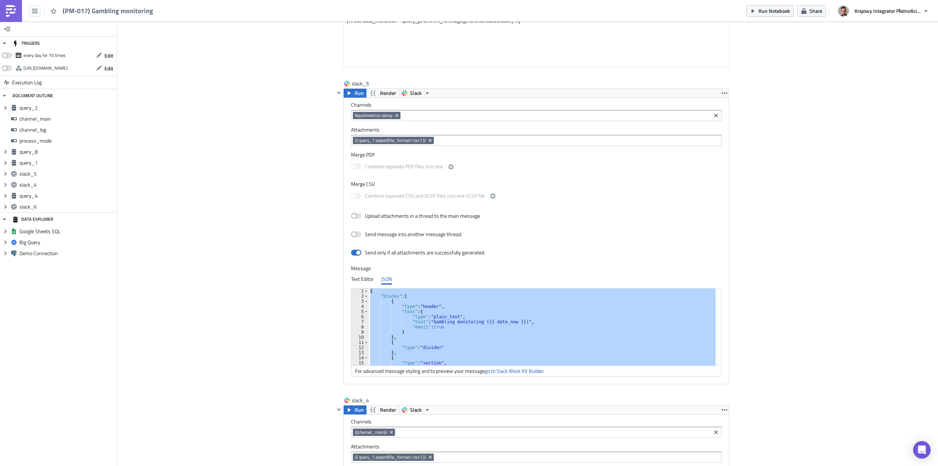
click at [785, 260] on div "Cover Image Prod Execution Log (PM-017) Gambling monitoring channel_main String…" at bounding box center [527, 128] width 821 height 2121
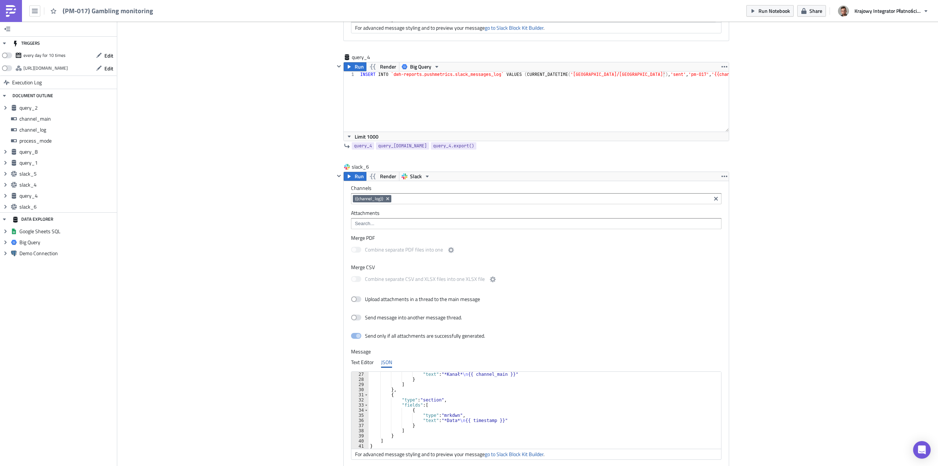
scroll to position [1676, 0]
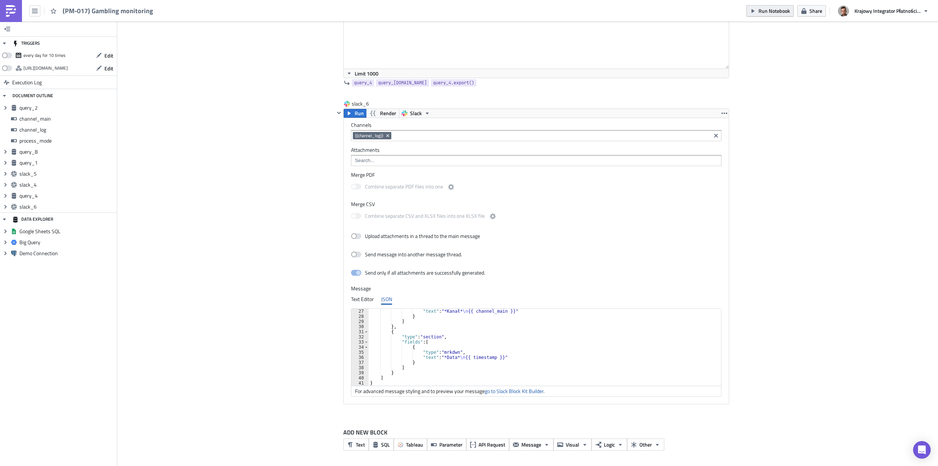
click at [774, 14] on span "Run Notebook" at bounding box center [775, 11] width 32 height 8
click at [895, 33] on strong "See Execution." at bounding box center [901, 33] width 32 height 8
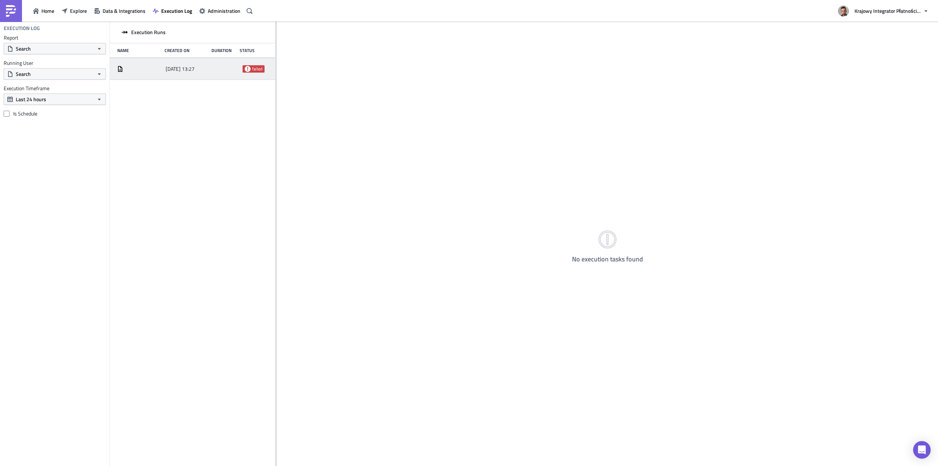
click at [227, 76] on div "2025-09-30 13:27 failed" at bounding box center [192, 69] width 165 height 22
click at [259, 70] on span "failed" at bounding box center [257, 69] width 10 height 6
click at [125, 71] on div at bounding box center [139, 69] width 45 height 6
click at [73, 11] on span "Explore" at bounding box center [78, 11] width 17 height 8
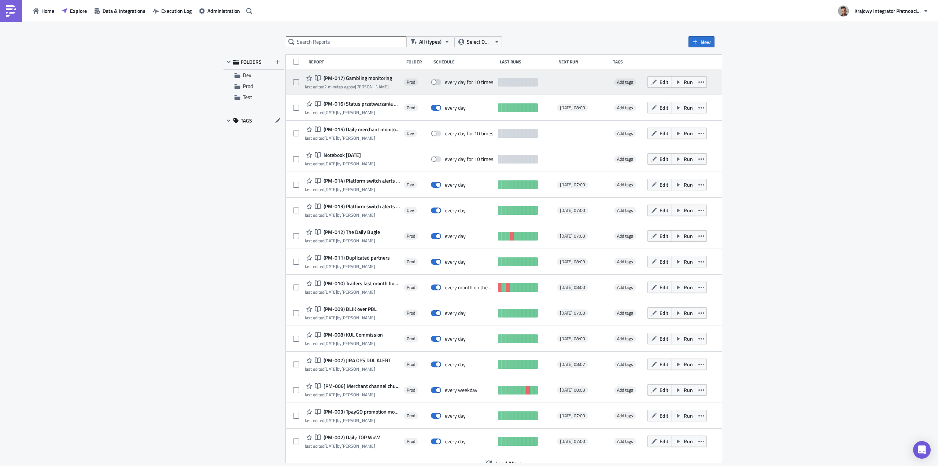
click at [362, 78] on span "(PM-017) Gambling monitoring" at bounding box center [357, 78] width 70 height 7
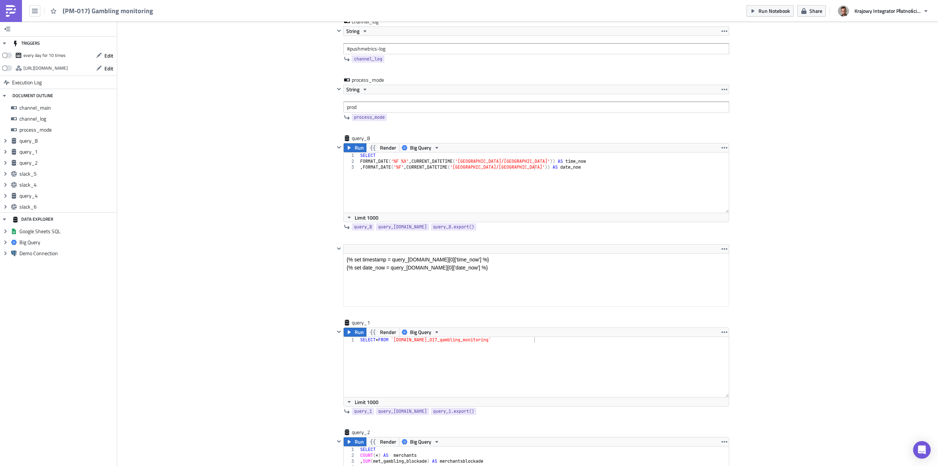
scroll to position [257, 0]
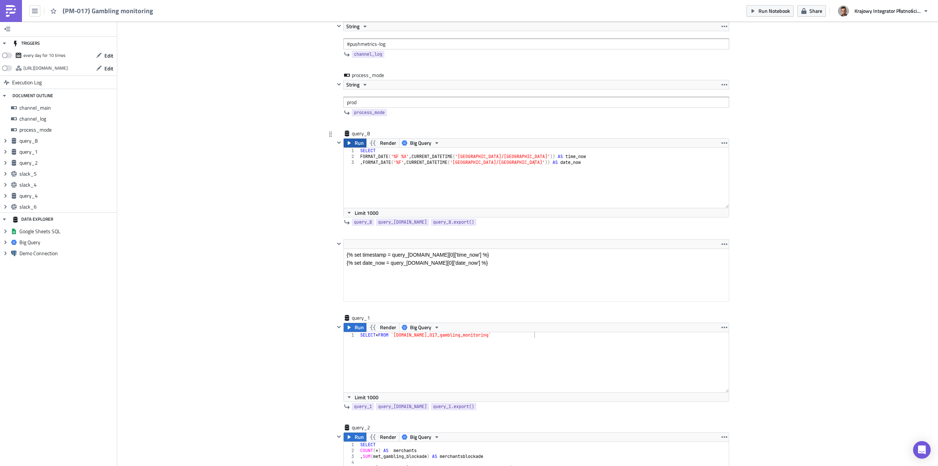
click at [355, 143] on span "Run" at bounding box center [359, 143] width 9 height 9
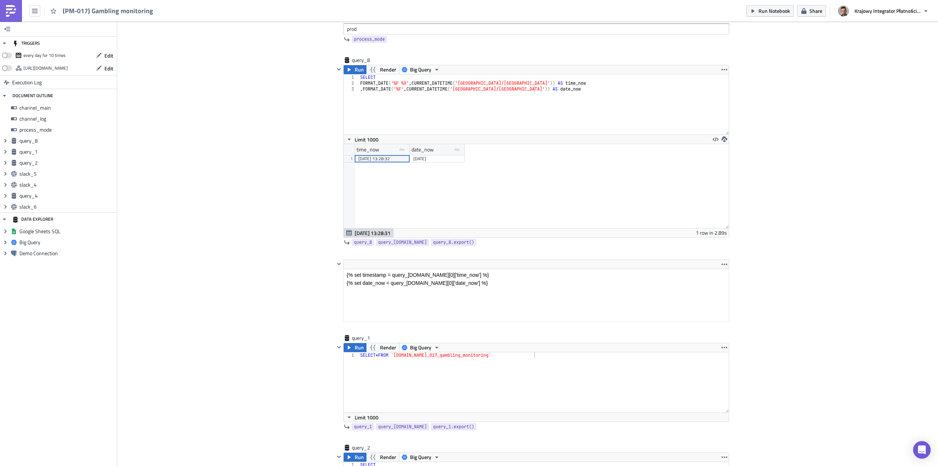
scroll to position [403, 0]
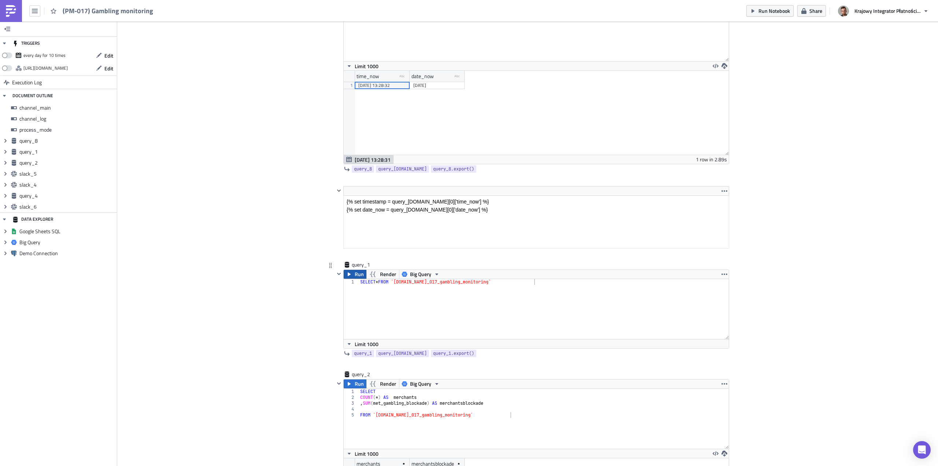
click at [355, 276] on span "Run" at bounding box center [359, 274] width 9 height 9
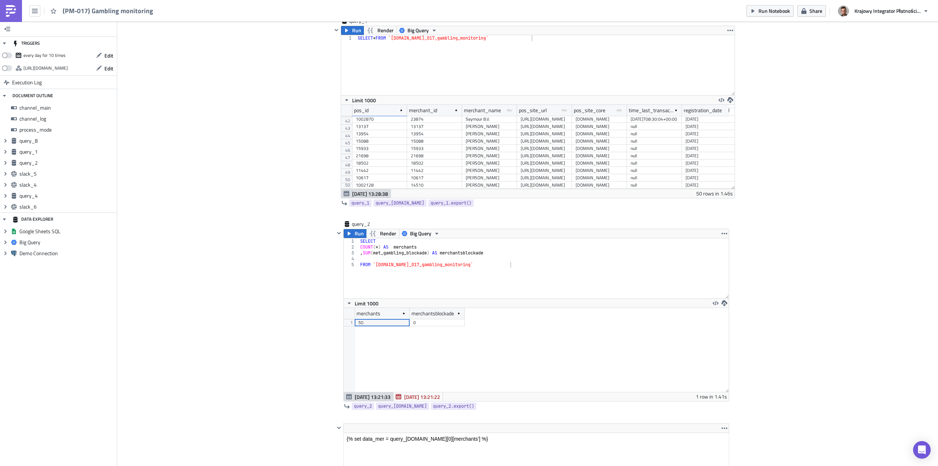
scroll to position [660, 0]
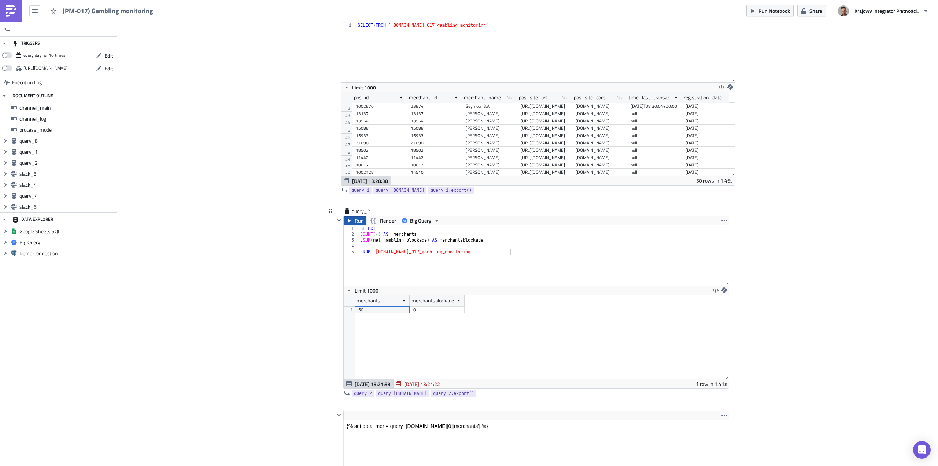
click at [359, 222] on span "Run" at bounding box center [359, 220] width 9 height 9
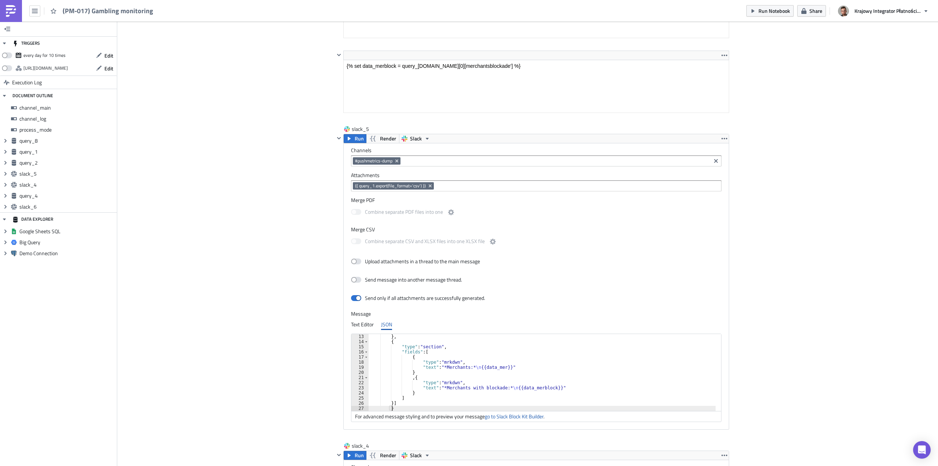
scroll to position [1093, 0]
click at [779, 11] on span "Run Notebook" at bounding box center [775, 11] width 32 height 8
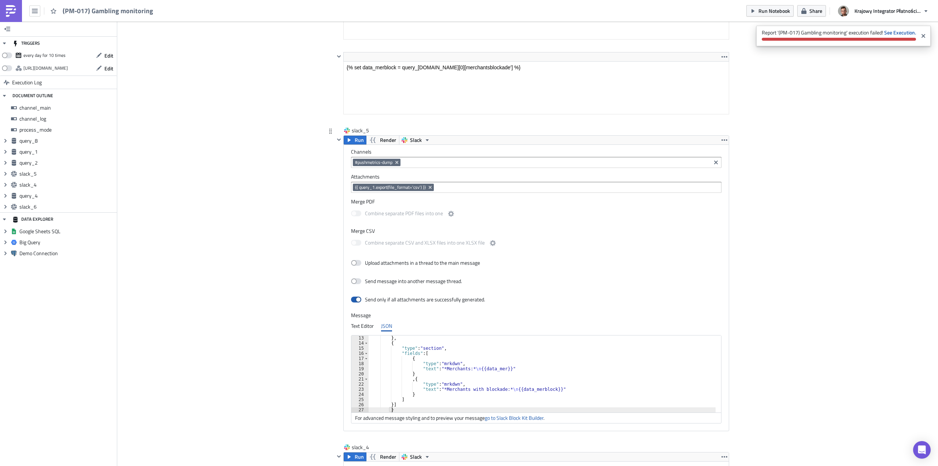
click at [358, 301] on span at bounding box center [356, 300] width 10 height 6
click at [357, 301] on input "checkbox" at bounding box center [355, 299] width 5 height 5
checkbox input "false"
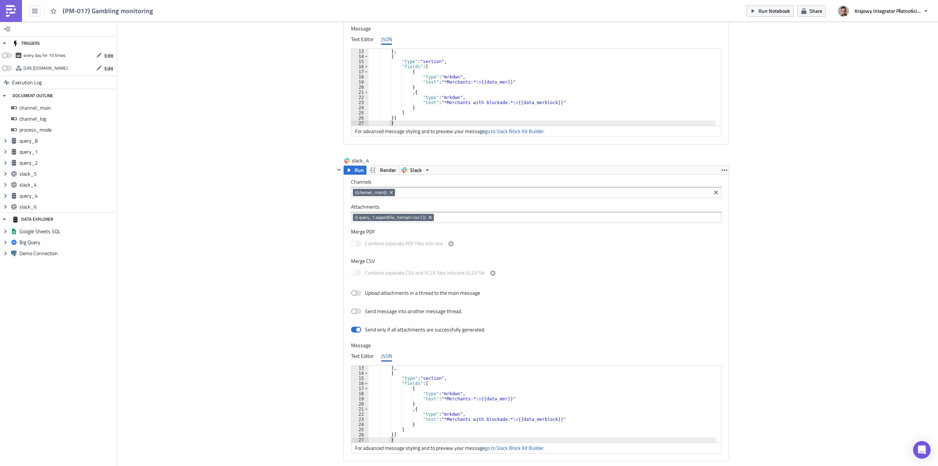
scroll to position [1386, 0]
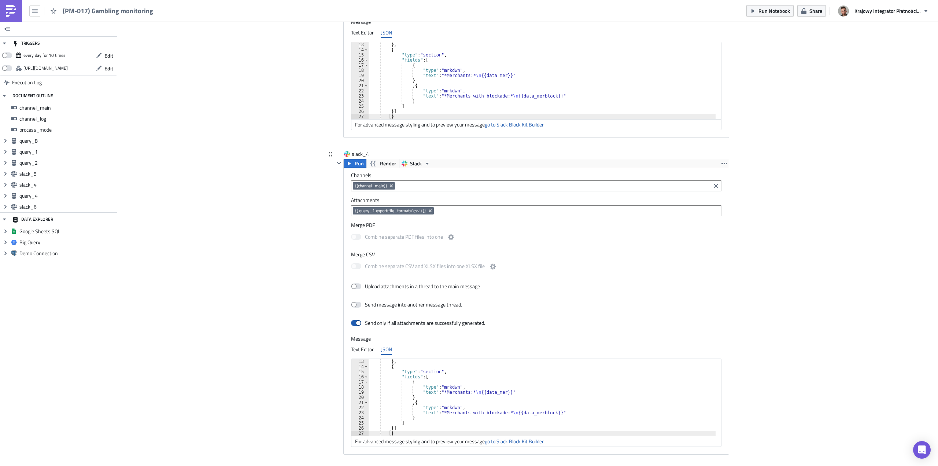
click at [353, 325] on span at bounding box center [356, 323] width 10 height 6
click at [353, 325] on input "checkbox" at bounding box center [355, 323] width 5 height 5
checkbox input "false"
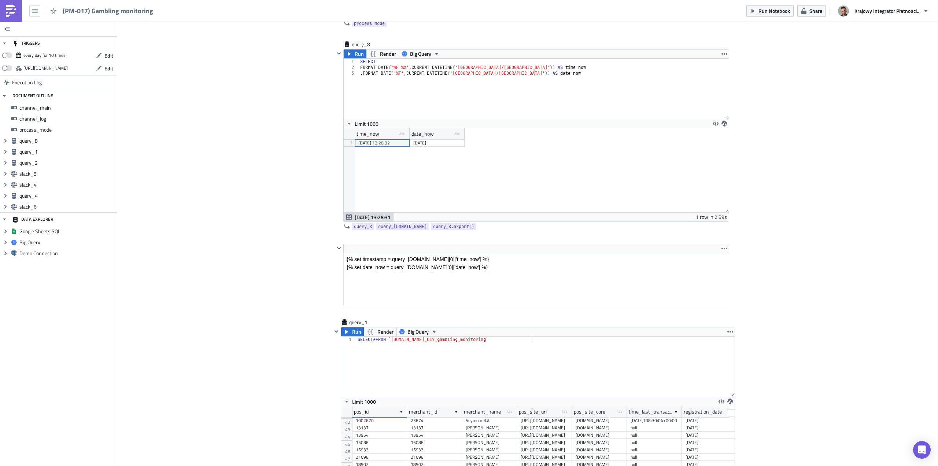
scroll to position [433, 0]
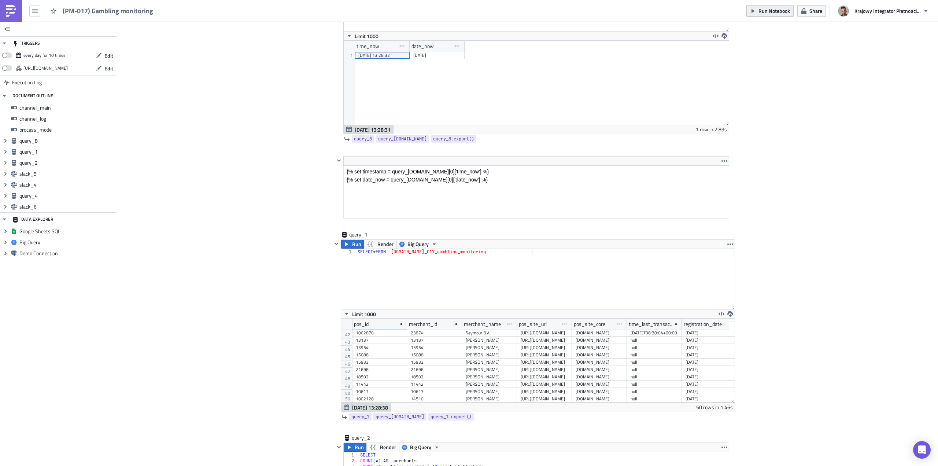
click at [776, 7] on button "Run Notebook" at bounding box center [770, 10] width 47 height 11
click at [903, 30] on strong "See Execution." at bounding box center [901, 33] width 32 height 8
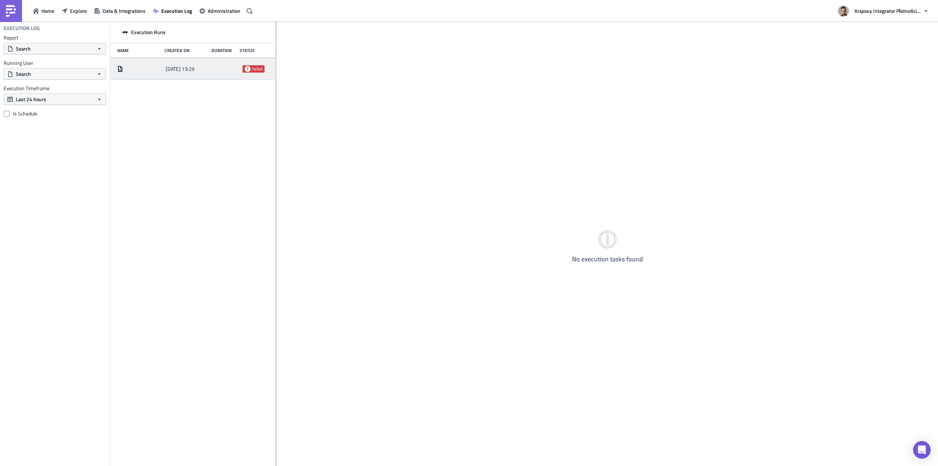
click at [195, 68] on span "2025-09-30 13:29" at bounding box center [180, 69] width 29 height 7
click at [170, 71] on span "2025-09-30 13:29" at bounding box center [180, 69] width 29 height 7
click at [125, 71] on div at bounding box center [139, 69] width 45 height 6
click at [172, 9] on span "Execution Log" at bounding box center [176, 11] width 31 height 8
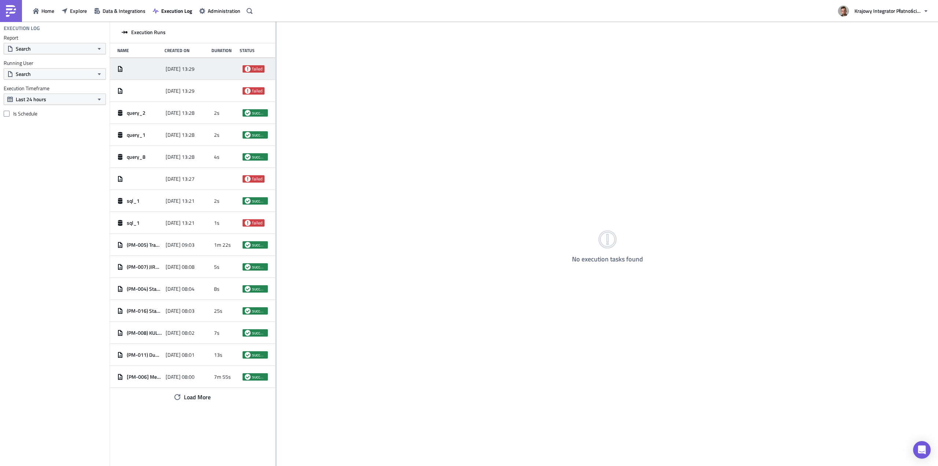
click at [148, 63] on div at bounding box center [139, 68] width 45 height 13
click at [147, 77] on div "2025-09-30 13:29 failed" at bounding box center [192, 69] width 165 height 22
click at [147, 81] on div "2025-09-30 13:29 failed" at bounding box center [192, 91] width 165 height 22
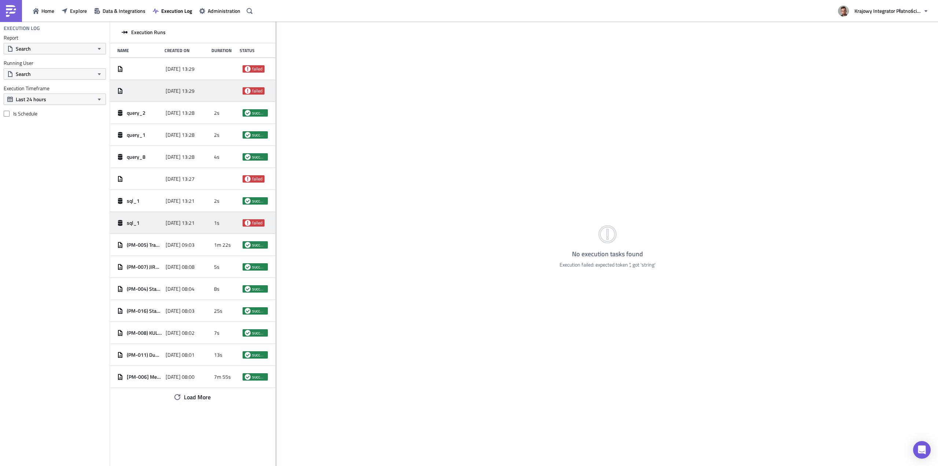
click at [146, 226] on div "sql_1" at bounding box center [139, 222] width 45 height 13
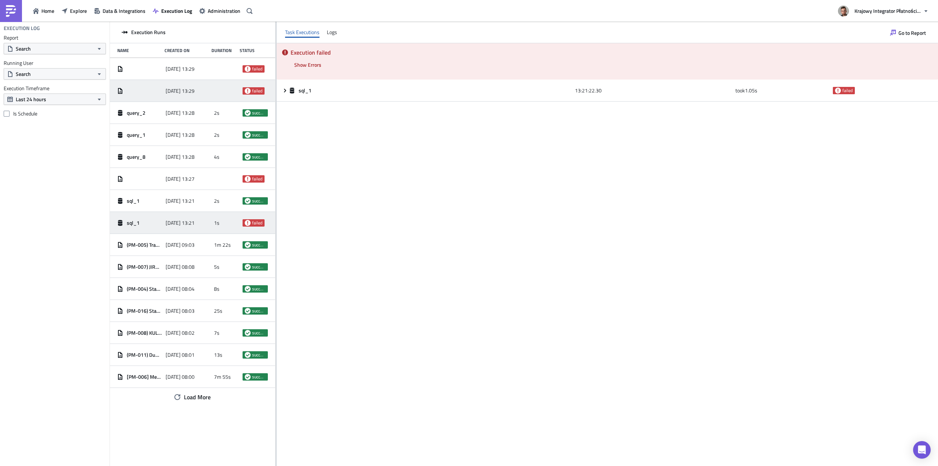
click at [151, 92] on div at bounding box center [139, 91] width 45 height 6
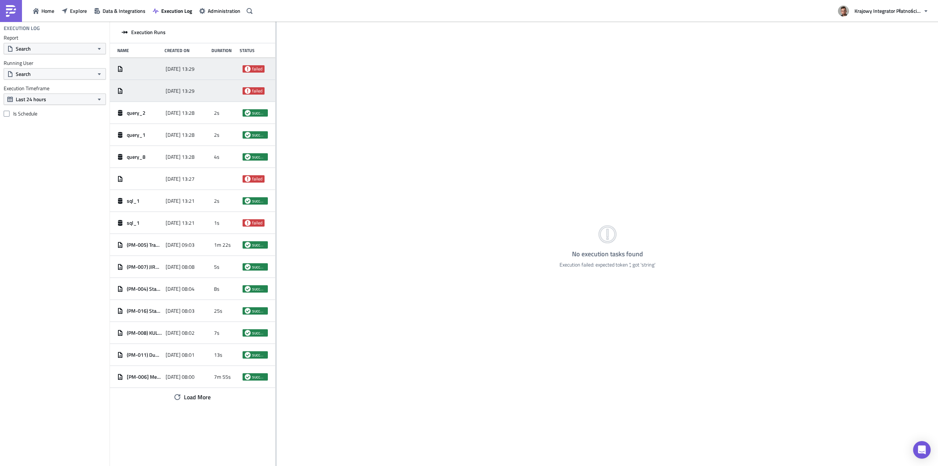
click at [157, 73] on div at bounding box center [139, 68] width 45 height 13
click at [75, 10] on span "Explore" at bounding box center [78, 11] width 17 height 8
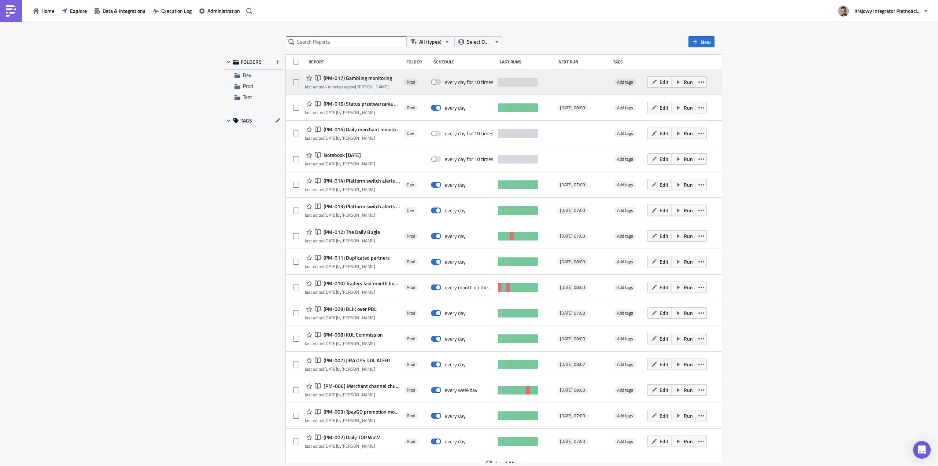
click at [339, 78] on span "(PM-017) Gambling monitoring" at bounding box center [357, 78] width 70 height 7
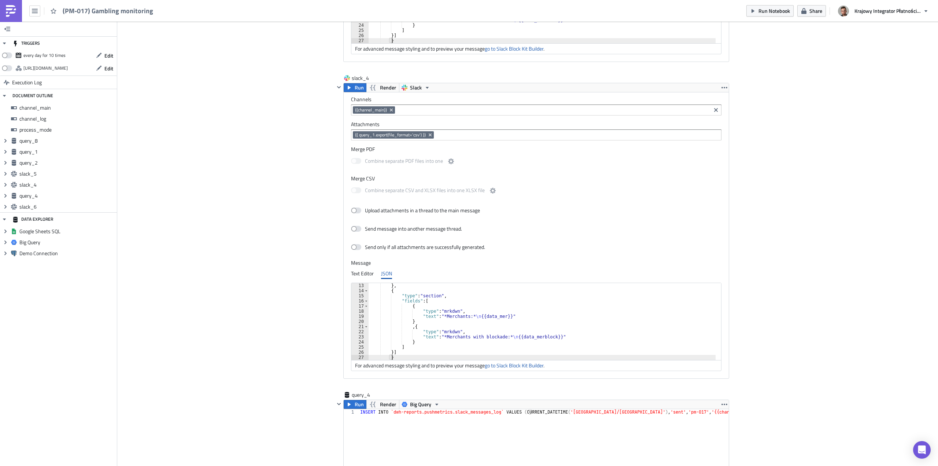
scroll to position [1460, 0]
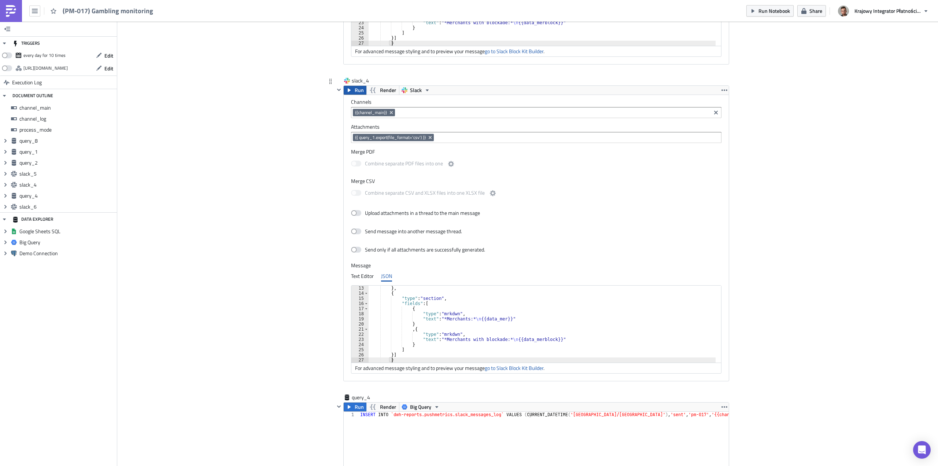
click at [349, 90] on icon "button" at bounding box center [349, 90] width 6 height 6
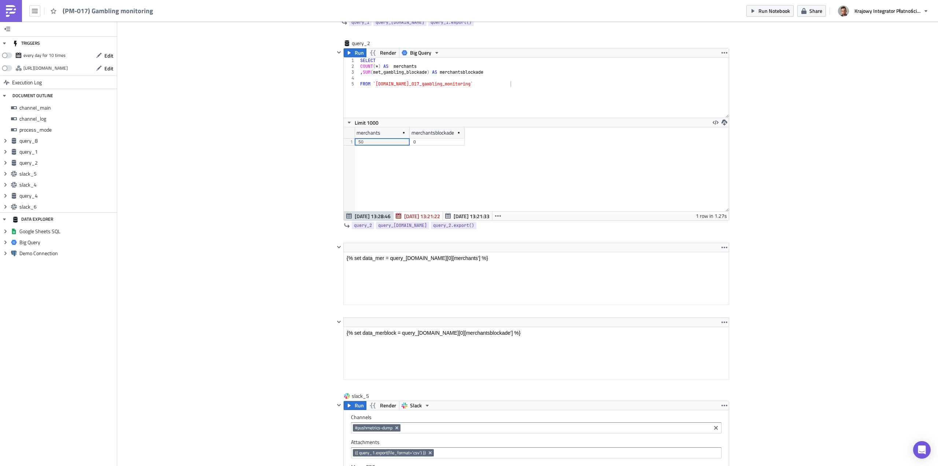
scroll to position [837, 0]
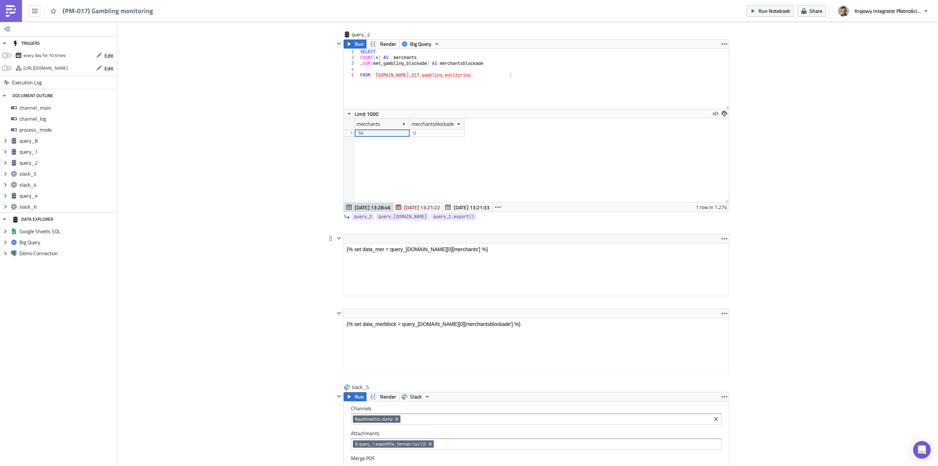
click at [427, 243] on html "{% set data_mer = query_[DOMAIN_NAME][0][merchants'] %}" at bounding box center [536, 249] width 385 height 12
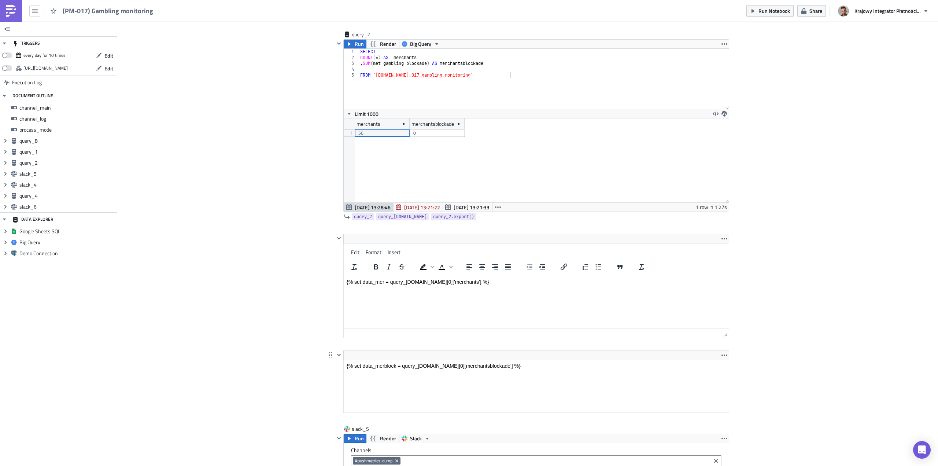
click at [439, 372] on html "{% set data_merblock = query_[DOMAIN_NAME][0][merchantsblockade'] %}" at bounding box center [536, 366] width 385 height 12
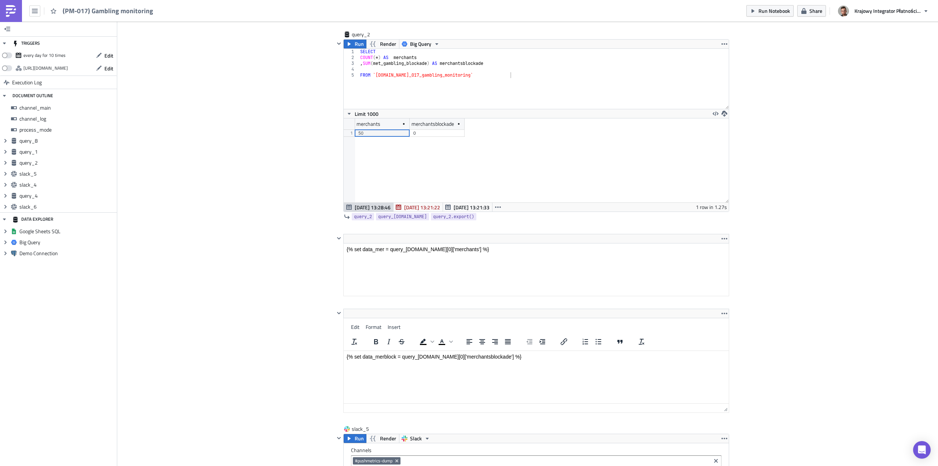
click at [282, 371] on div "Cover Image Prod Execution Log (PM-017) Gambling monitoring channel_main String…" at bounding box center [527, 378] width 821 height 2387
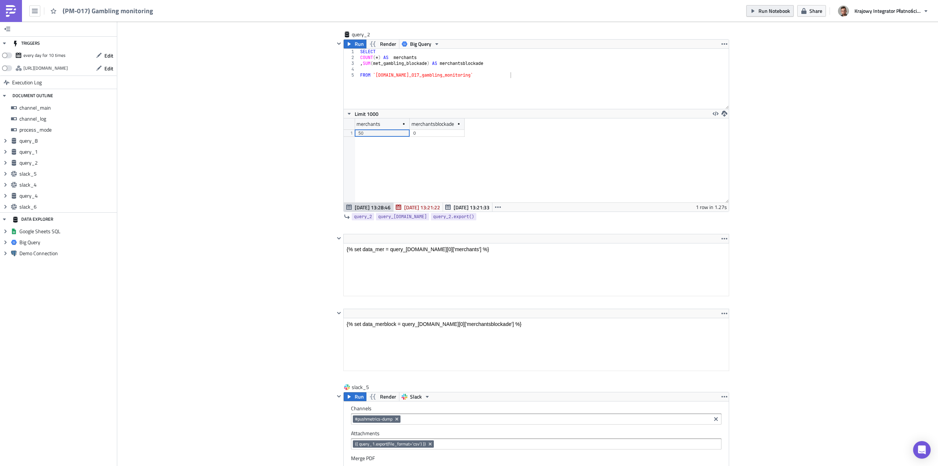
click at [765, 11] on span "Run Notebook" at bounding box center [775, 11] width 32 height 8
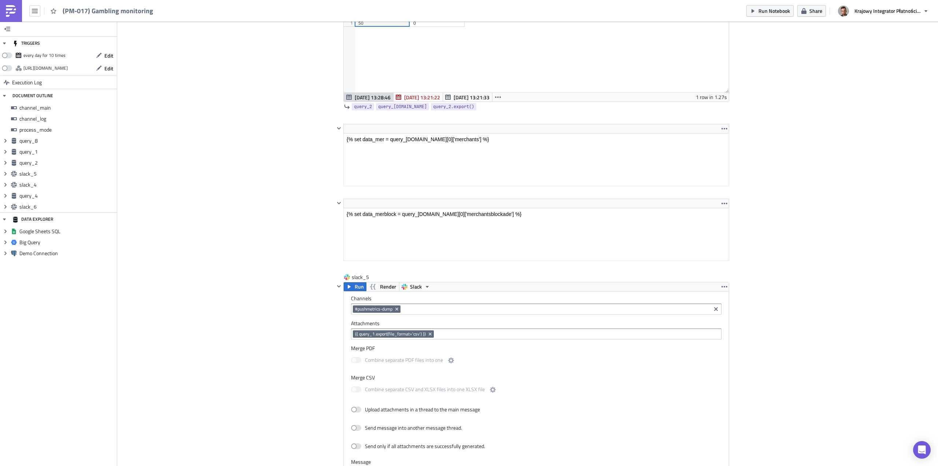
scroll to position [983, 0]
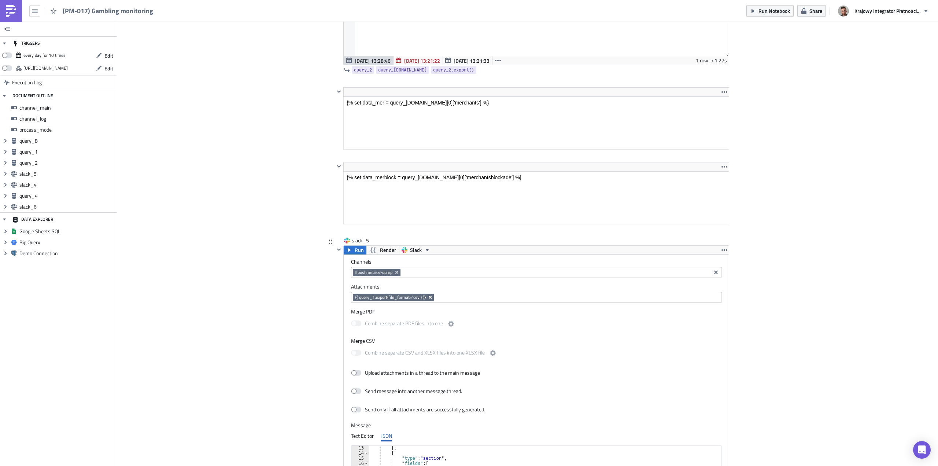
click at [429, 297] on icon "Remove Tag" at bounding box center [430, 297] width 6 height 6
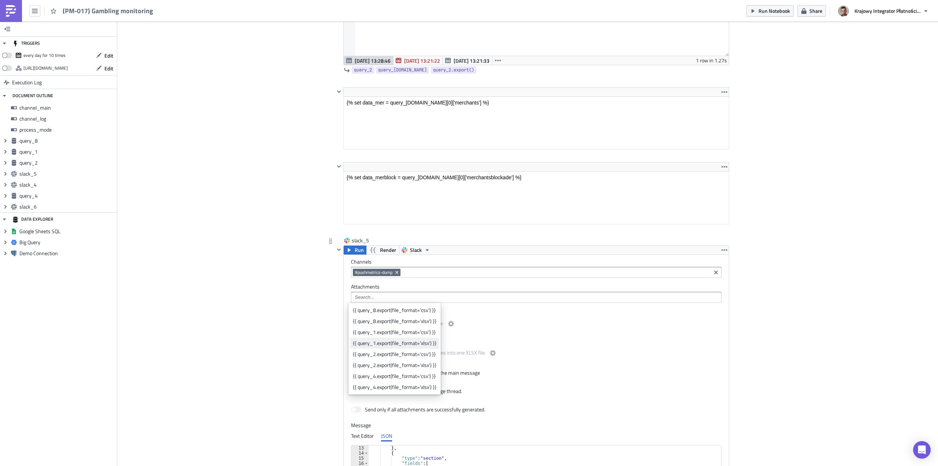
click at [431, 345] on div "{{ query_1.export(file_format='xlsx') }}" at bounding box center [395, 342] width 84 height 7
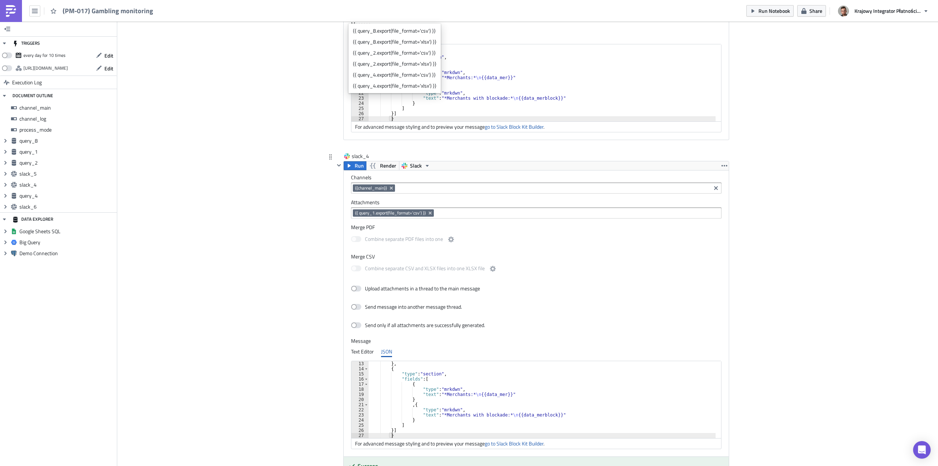
scroll to position [1386, 0]
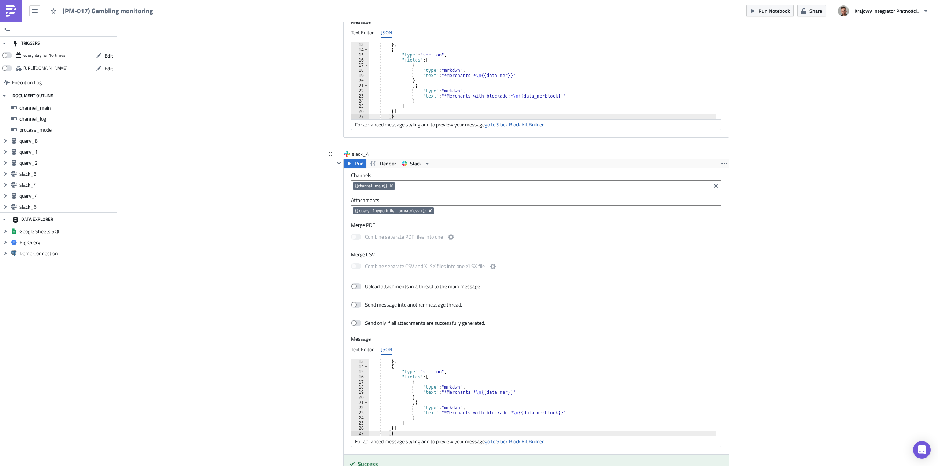
click at [427, 212] on icon "Remove Tag" at bounding box center [430, 211] width 6 height 6
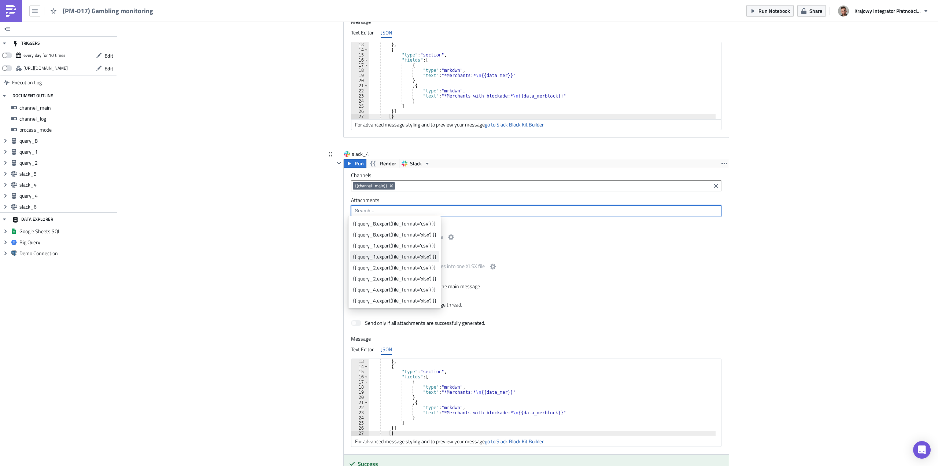
click at [429, 257] on div "{{ query_1.export(file_format='xlsx') }}" at bounding box center [395, 256] width 84 height 7
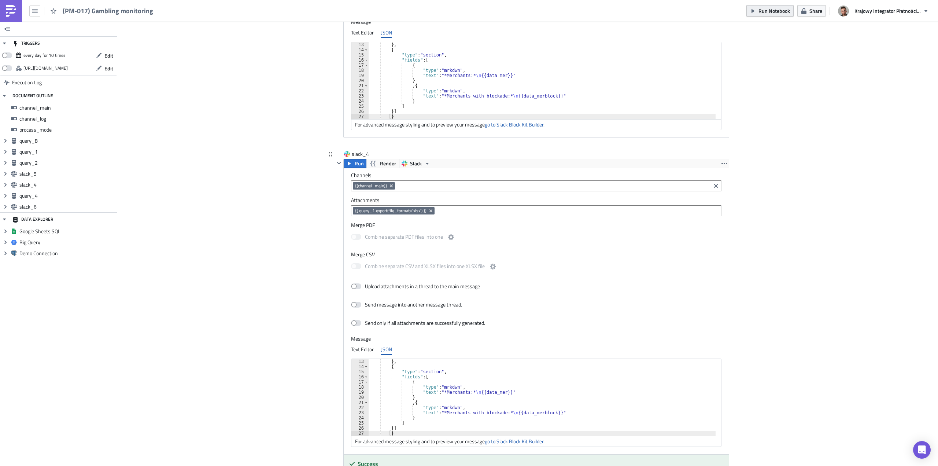
click at [755, 11] on icon "button" at bounding box center [753, 11] width 6 height 6
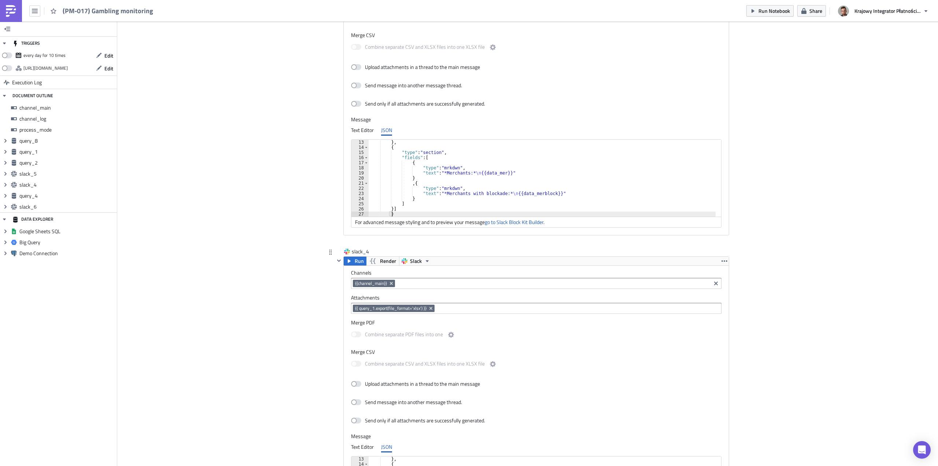
scroll to position [1350, 0]
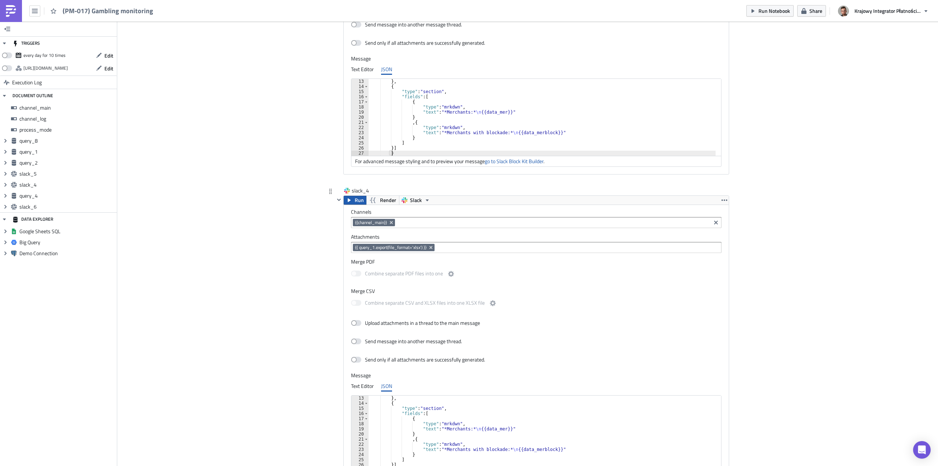
click at [355, 201] on span "Run" at bounding box center [359, 200] width 9 height 9
click at [430, 248] on icon "Remove Tag" at bounding box center [431, 247] width 3 height 3
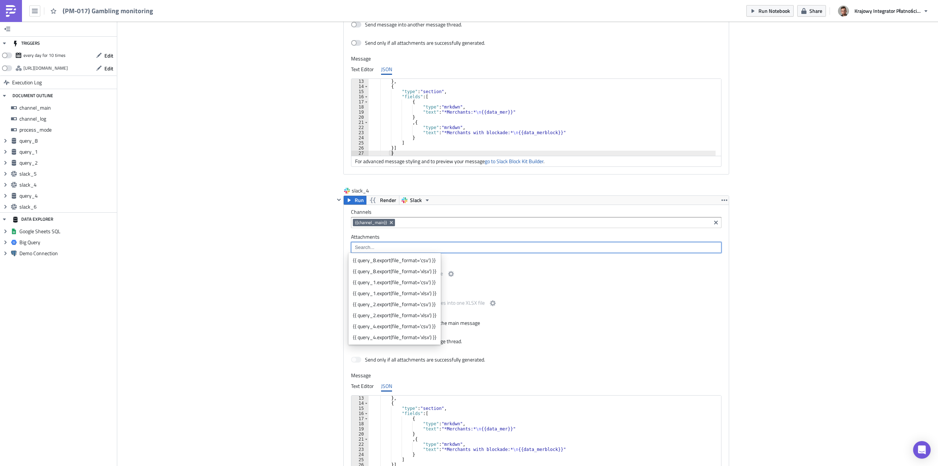
click at [428, 248] on input at bounding box center [536, 247] width 366 height 7
click at [418, 285] on div "{{ query_1.export(file_format='csv') }}" at bounding box center [395, 282] width 84 height 7
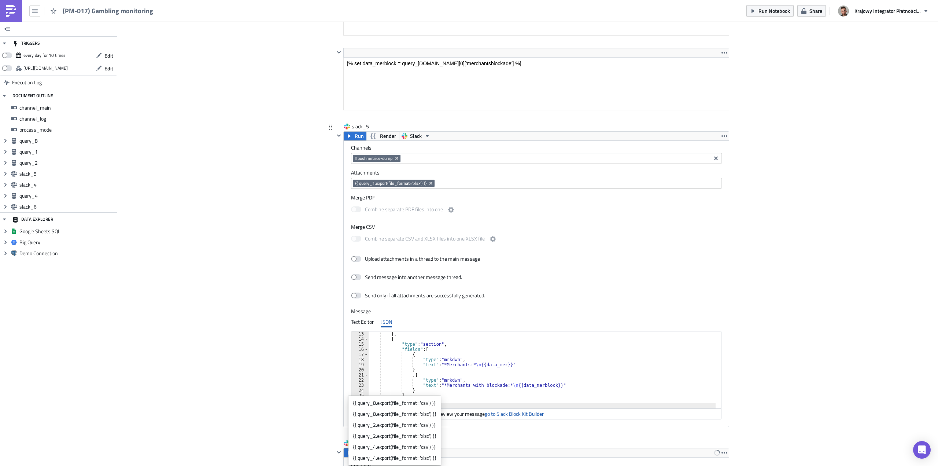
scroll to position [1093, 0]
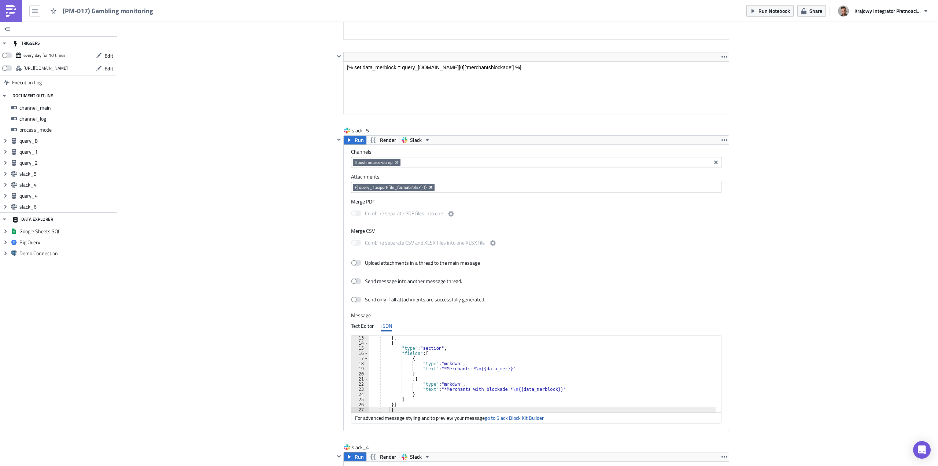
click at [428, 187] on icon "Remove Tag" at bounding box center [431, 187] width 6 height 6
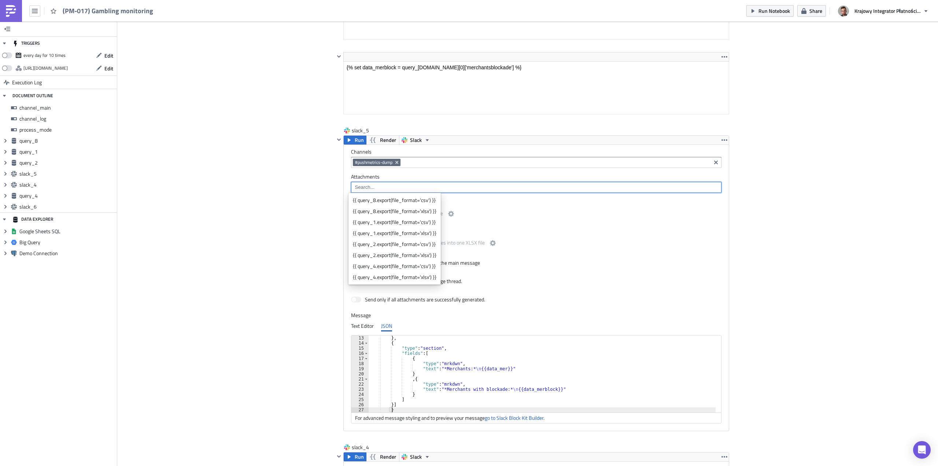
click at [426, 187] on input at bounding box center [536, 187] width 366 height 7
click at [425, 224] on div "{{ query_1.export(file_format='csv') }}" at bounding box center [395, 221] width 84 height 7
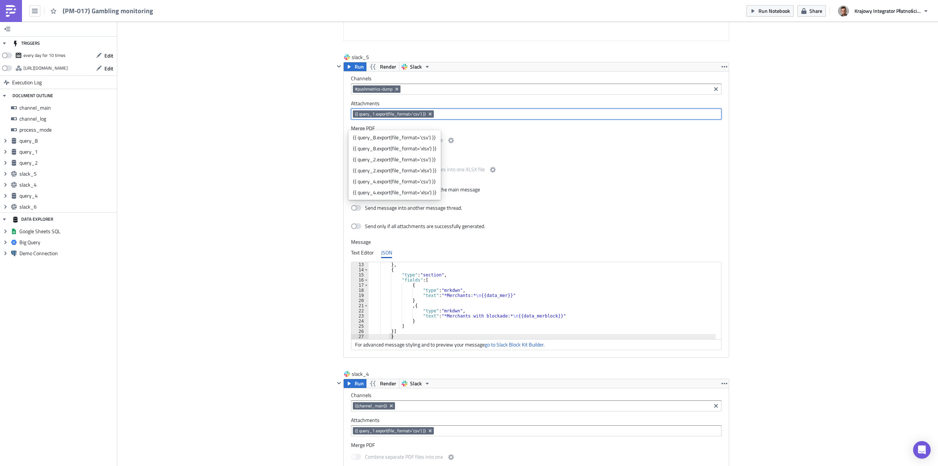
click at [285, 252] on div "Cover Image Prod Execution Log (PM-017) Gambling monitoring channel_main String…" at bounding box center [527, 22] width 821 height 2334
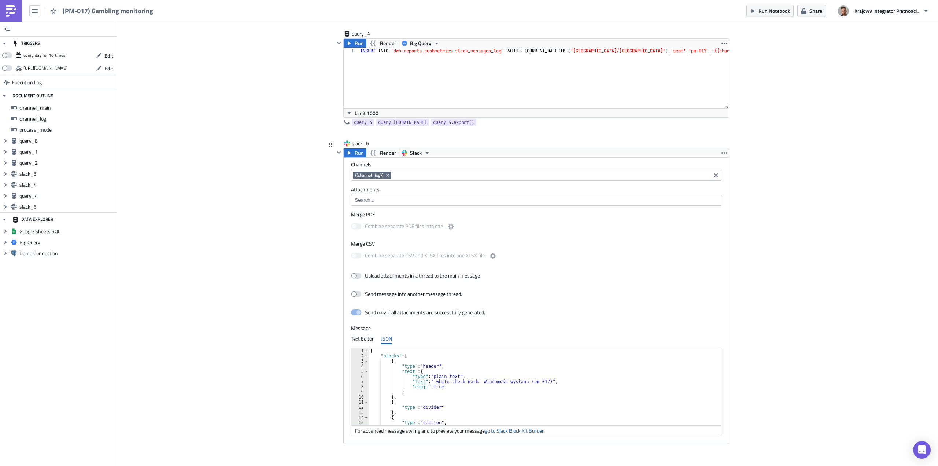
scroll to position [1889, 0]
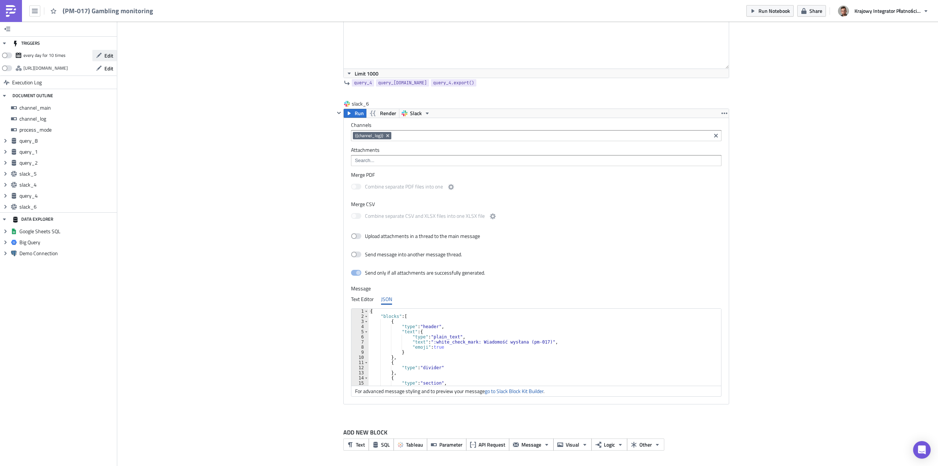
click at [101, 56] on icon "button" at bounding box center [99, 55] width 6 height 6
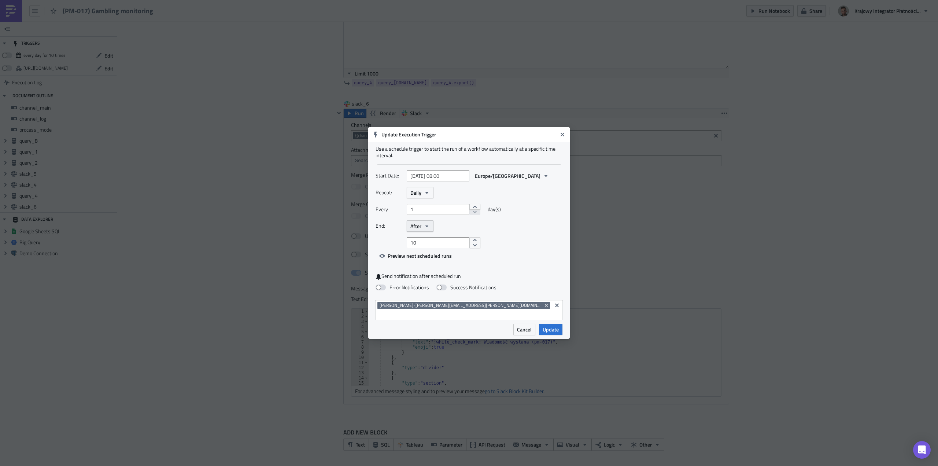
click at [425, 232] on button "After" at bounding box center [420, 225] width 27 height 11
click at [432, 242] on div "Never" at bounding box center [441, 238] width 61 height 7
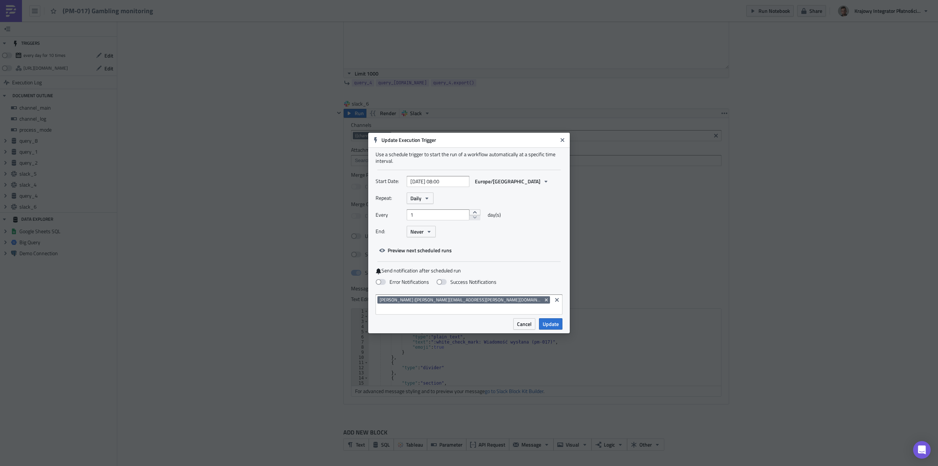
click at [388, 289] on div "Error Notifications Success Notifications" at bounding box center [469, 282] width 187 height 13
click at [381, 285] on span at bounding box center [381, 282] width 10 height 6
click at [6, 6] on input "Error Notifications" at bounding box center [3, 3] width 5 height 5
checkbox input "true"
click at [555, 320] on span "Update" at bounding box center [551, 324] width 16 height 8
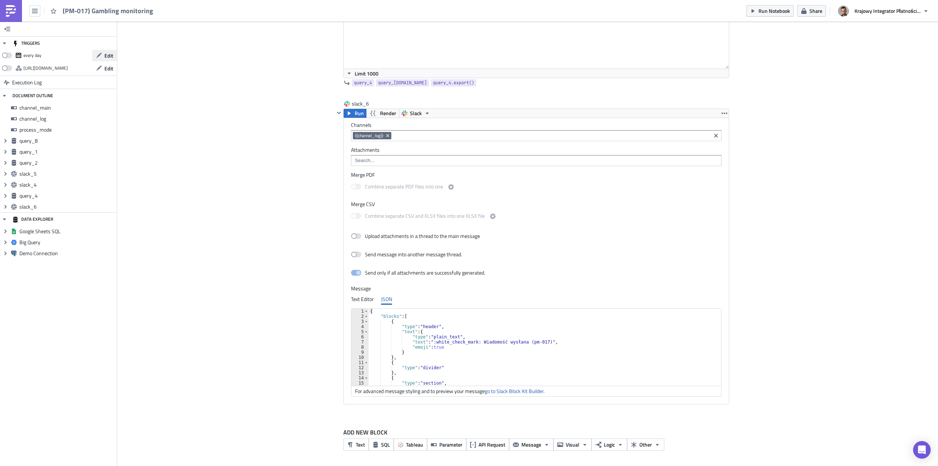
click at [102, 55] on button "Edit" at bounding box center [104, 55] width 25 height 11
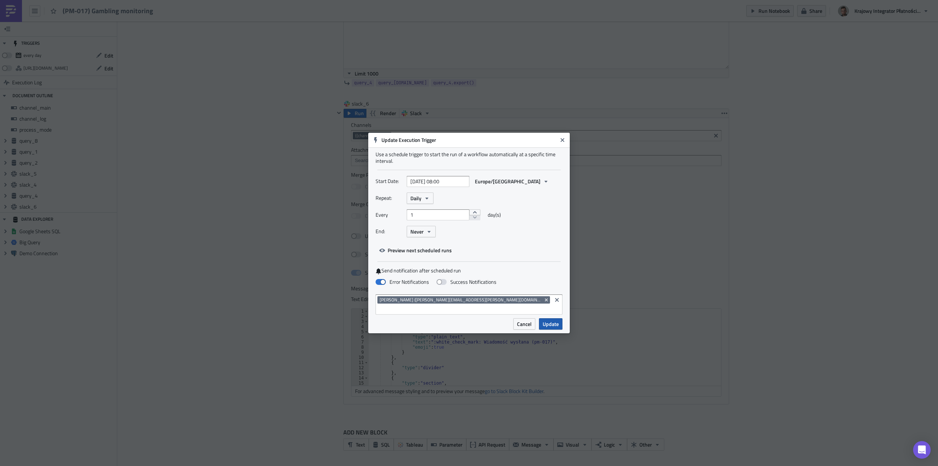
click at [550, 320] on span "Update" at bounding box center [551, 324] width 16 height 8
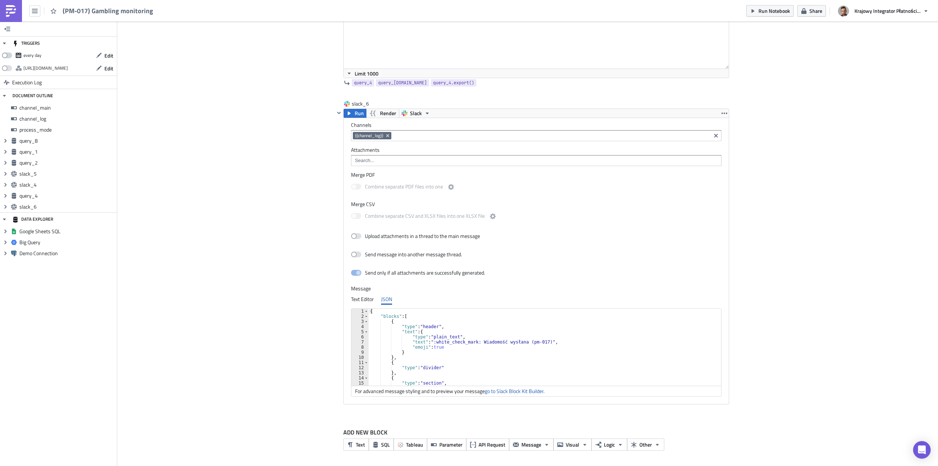
click at [2, 54] on span at bounding box center [7, 55] width 10 height 6
click at [3, 54] on input "checkbox" at bounding box center [5, 53] width 5 height 5
checkbox input "true"
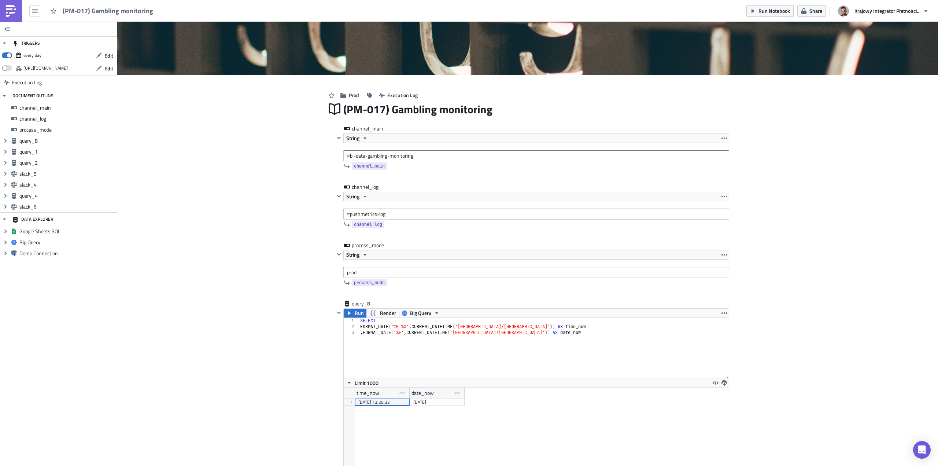
scroll to position [220, 0]
